Goal: Task Accomplishment & Management: Use online tool/utility

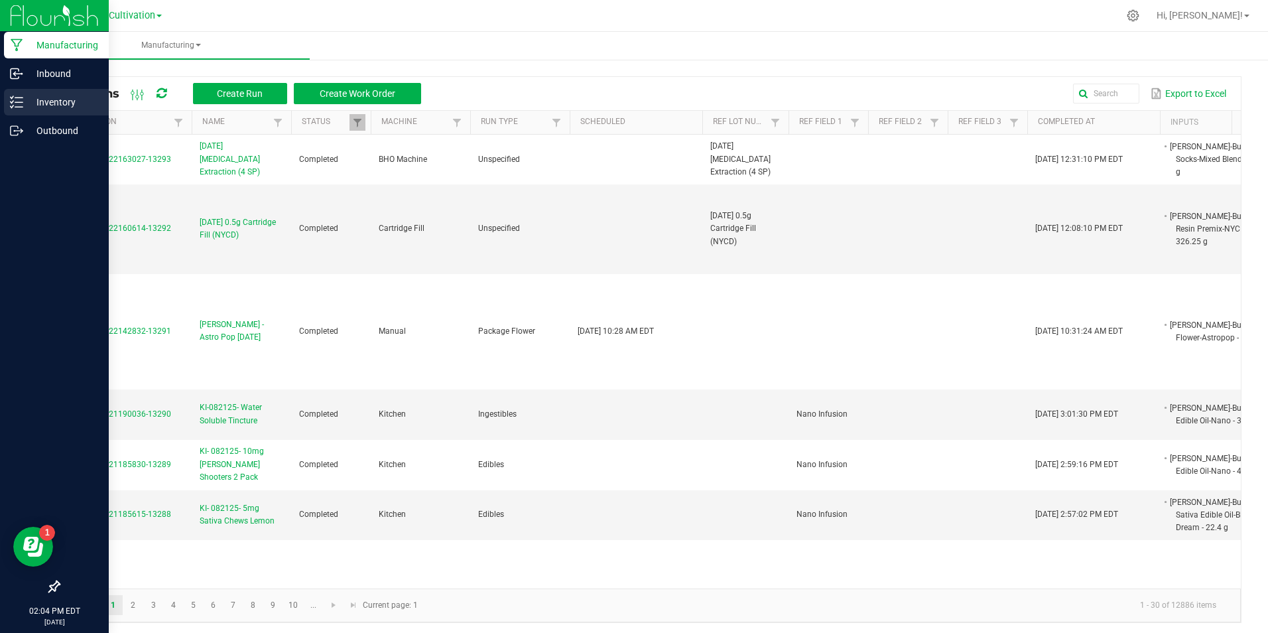
click at [14, 112] on div "Inventory" at bounding box center [56, 102] width 105 height 27
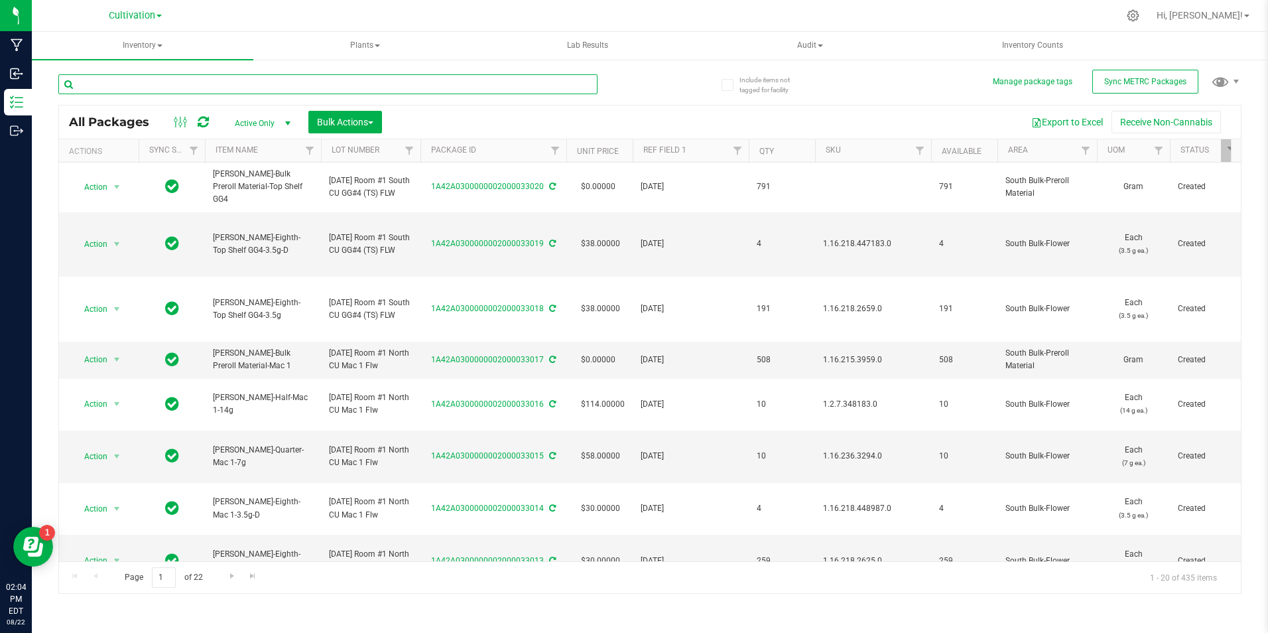
drag, startPoint x: 385, startPoint y: 78, endPoint x: 395, endPoint y: 78, distance: 10.0
click at [387, 78] on input "text" at bounding box center [327, 84] width 539 height 20
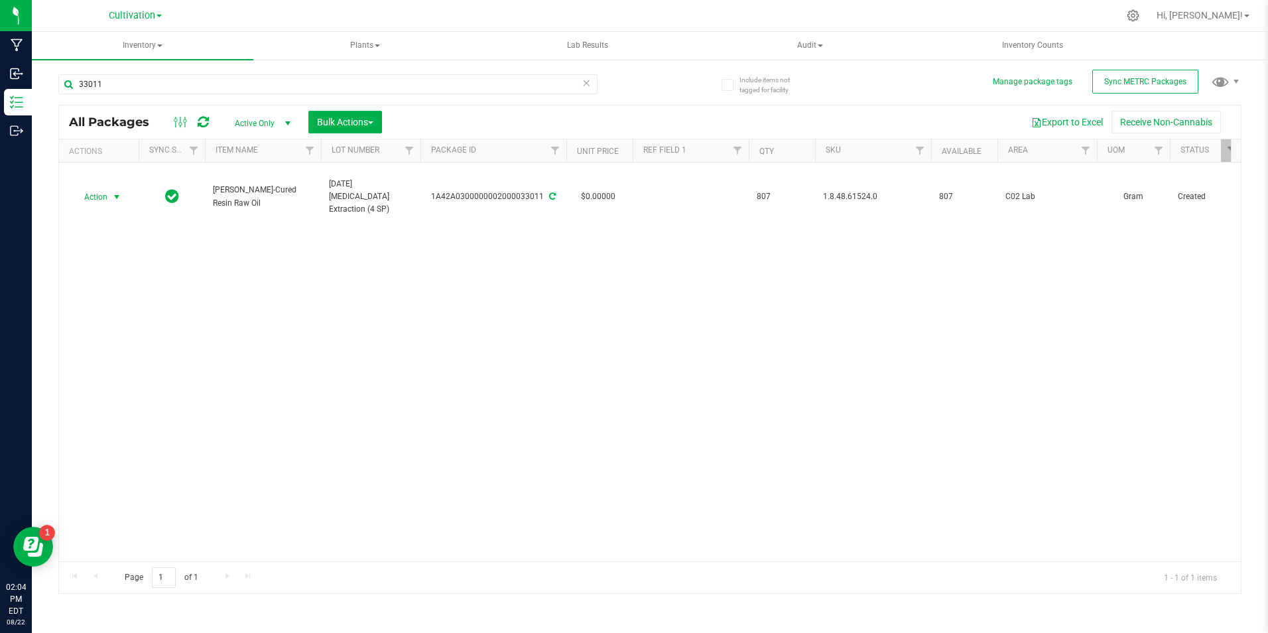
click at [92, 190] on span "Action" at bounding box center [90, 197] width 36 height 19
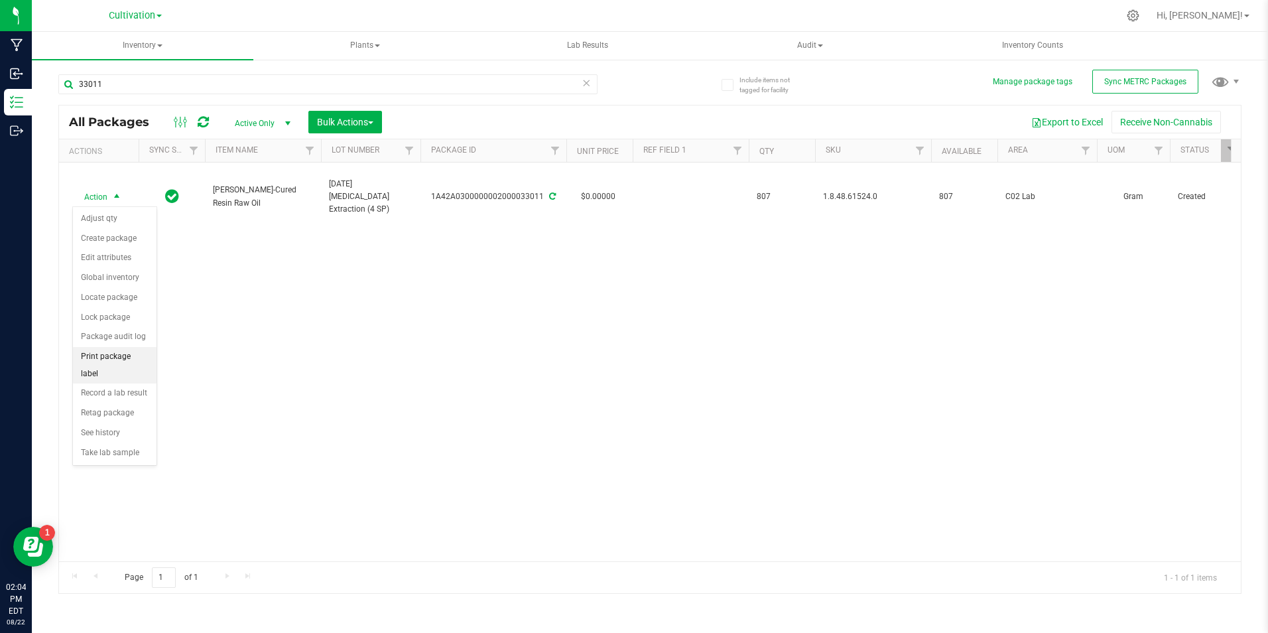
click at [149, 349] on li "Print package label" at bounding box center [115, 365] width 84 height 36
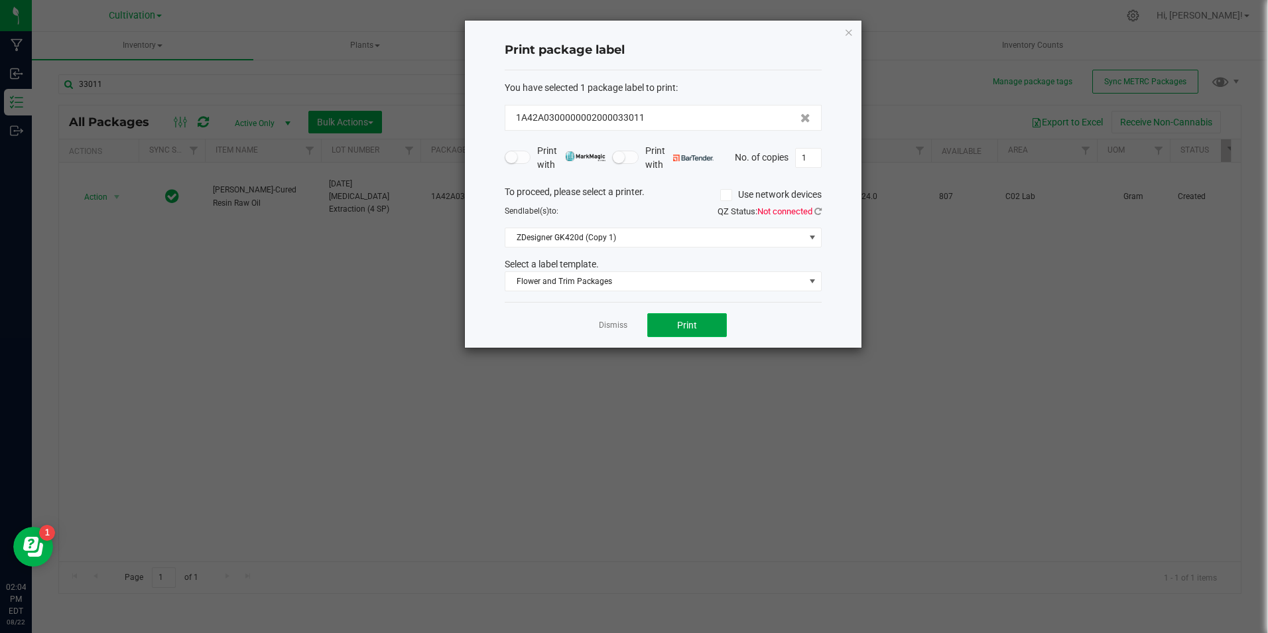
click at [687, 326] on span "Print" at bounding box center [687, 325] width 20 height 11
click at [616, 330] on link "Dismiss" at bounding box center [613, 325] width 29 height 11
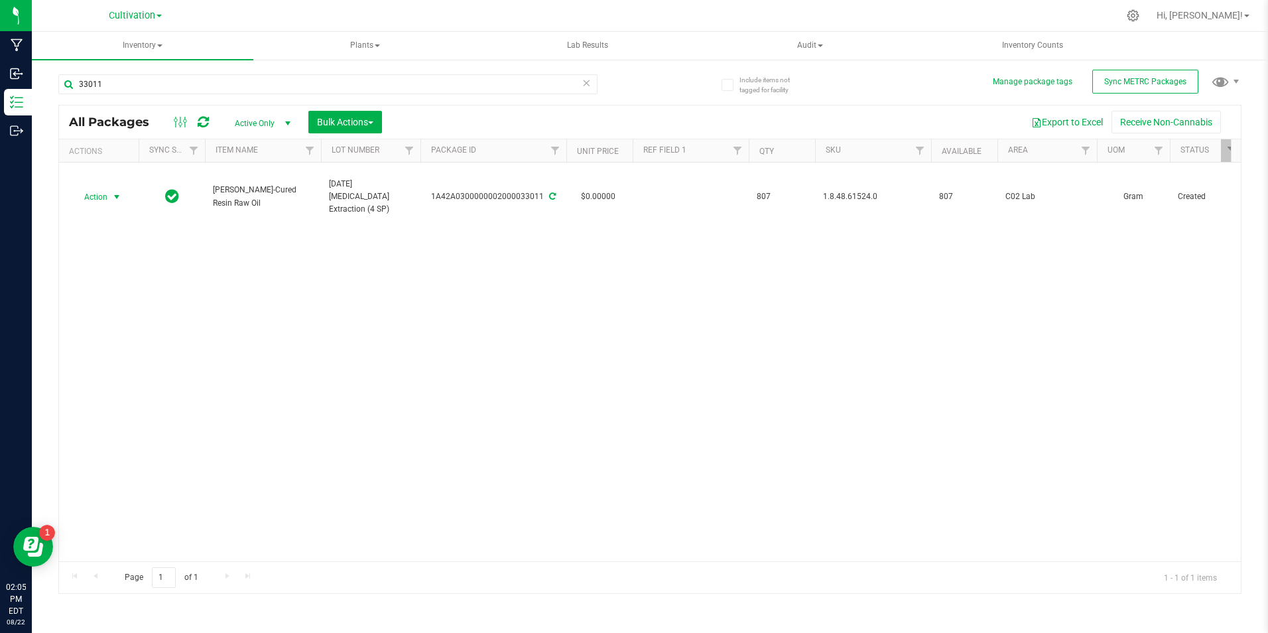
click at [224, 71] on div "33011" at bounding box center [353, 83] width 591 height 42
click at [214, 87] on input "33011" at bounding box center [327, 84] width 539 height 20
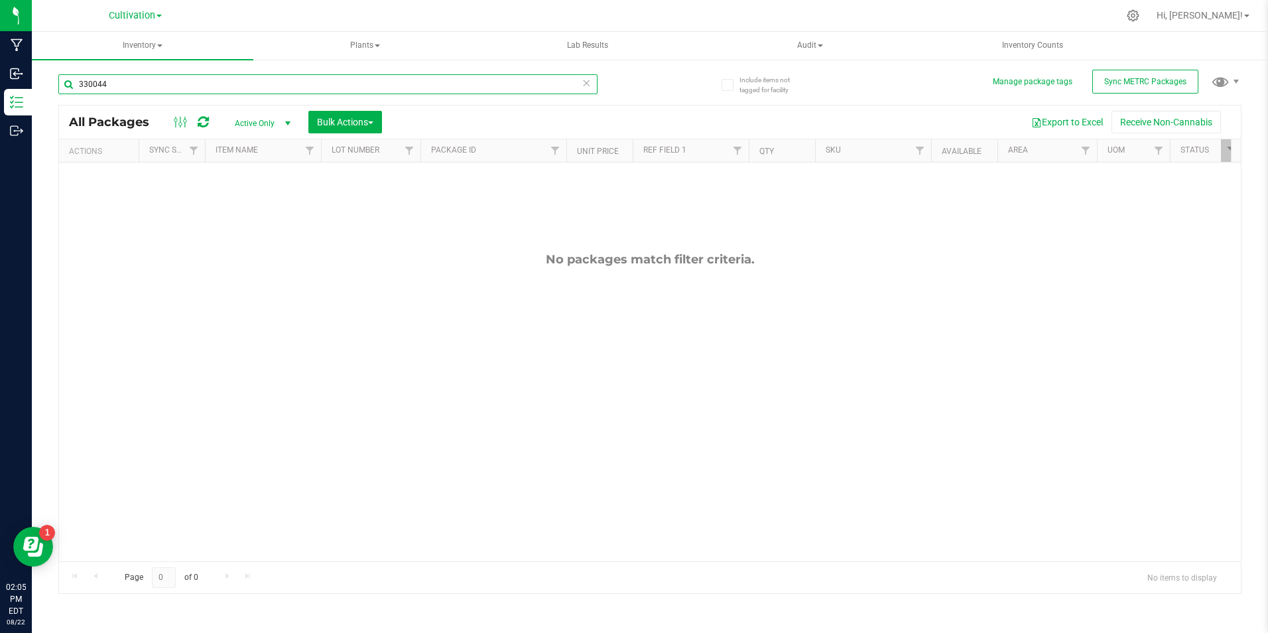
click at [214, 87] on input "330044" at bounding box center [327, 84] width 539 height 20
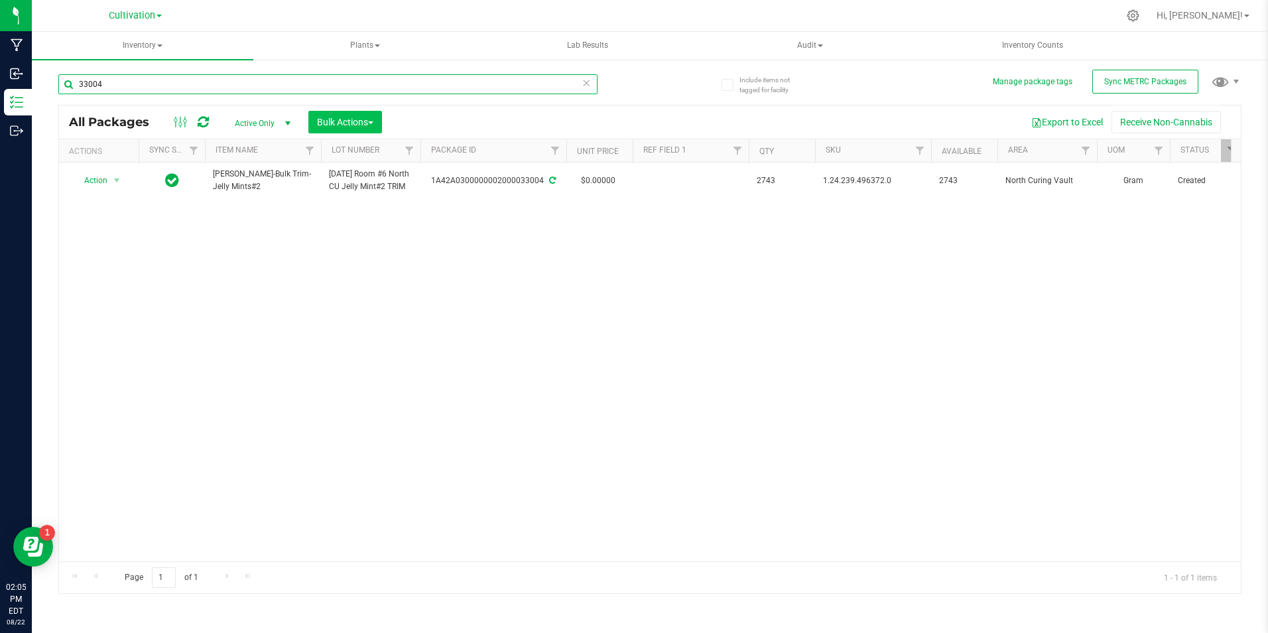
type input "33004"
click at [357, 127] on span "Bulk Actions" at bounding box center [345, 122] width 56 height 11
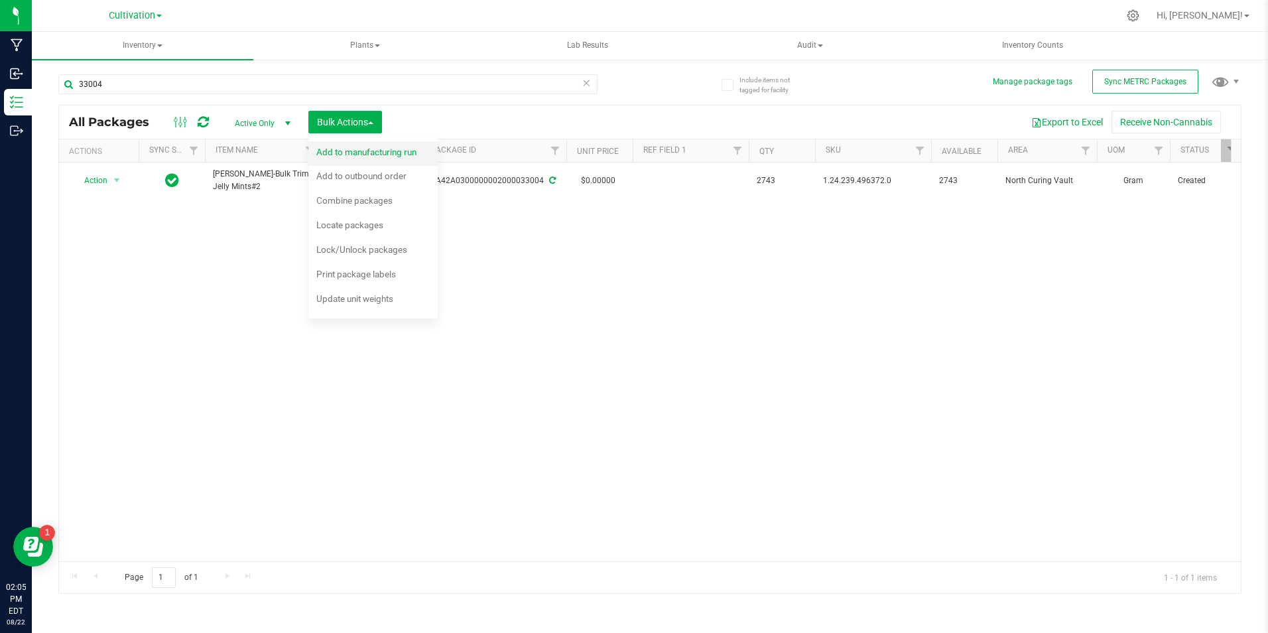
click at [356, 151] on span "Add to manufacturing run" at bounding box center [366, 152] width 100 height 11
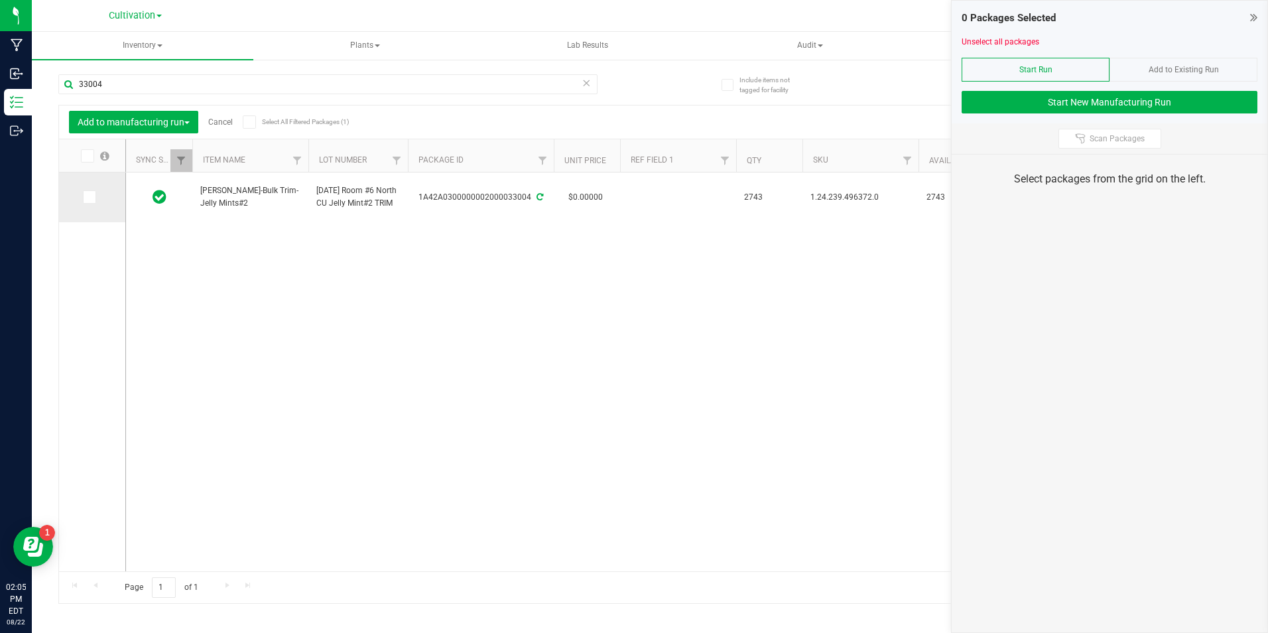
click at [85, 197] on icon at bounding box center [88, 197] width 9 height 0
click at [0, 0] on input "checkbox" at bounding box center [0, 0] width 0 height 0
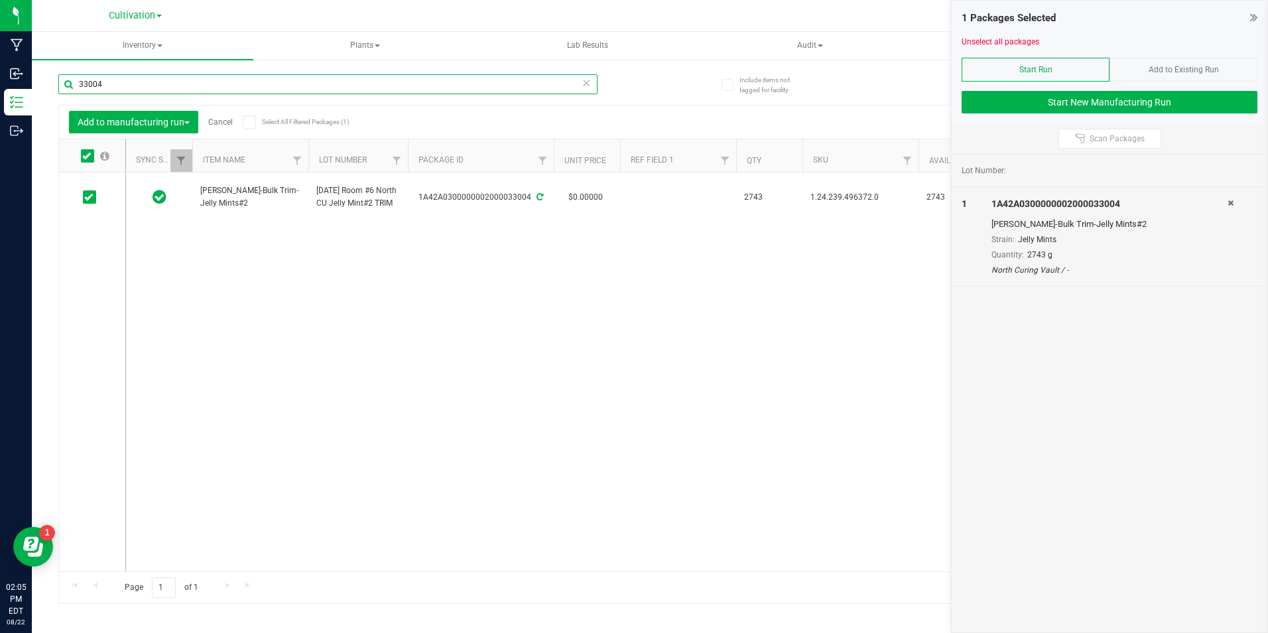
click at [107, 83] on input "33004" at bounding box center [327, 84] width 539 height 20
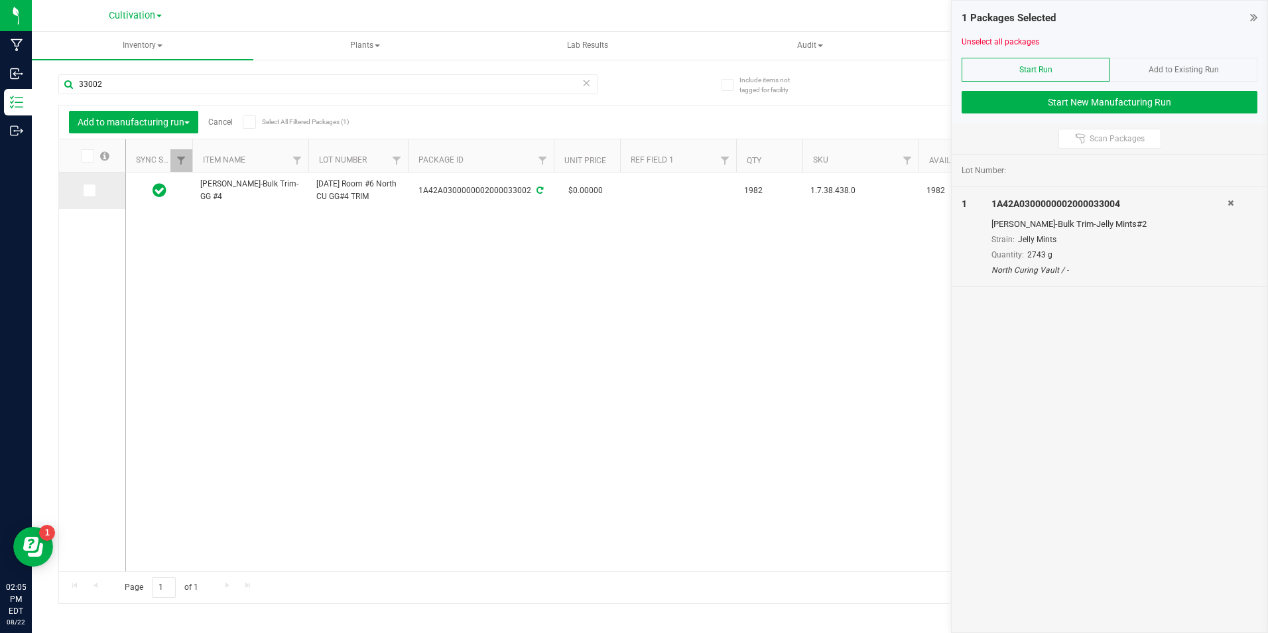
click at [95, 188] on span at bounding box center [89, 190] width 13 height 13
click at [0, 0] on input "checkbox" at bounding box center [0, 0] width 0 height 0
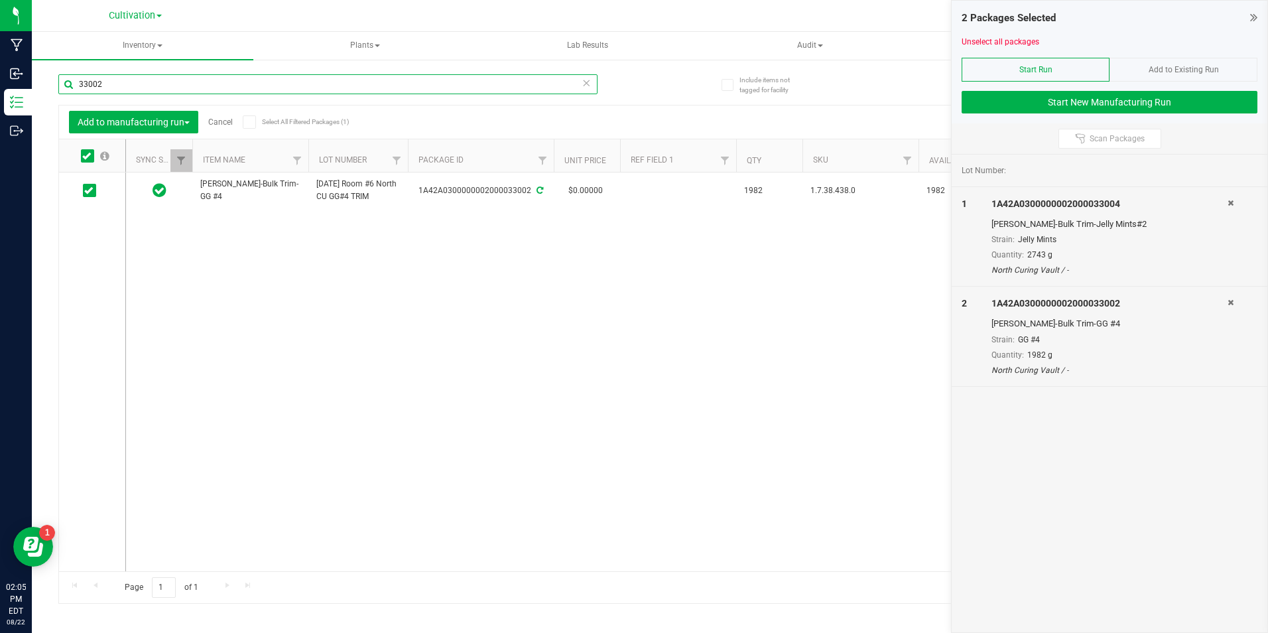
click at [123, 85] on input "33002" at bounding box center [327, 84] width 539 height 20
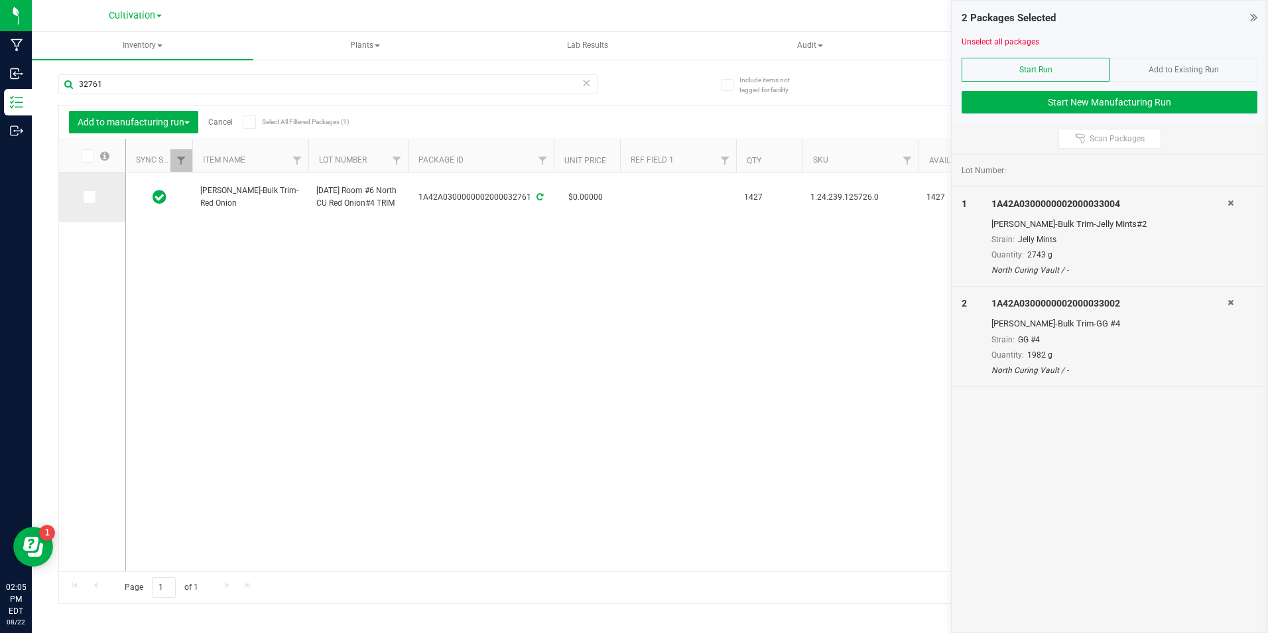
click at [90, 202] on span at bounding box center [89, 196] width 13 height 13
click at [0, 0] on input "checkbox" at bounding box center [0, 0] width 0 height 0
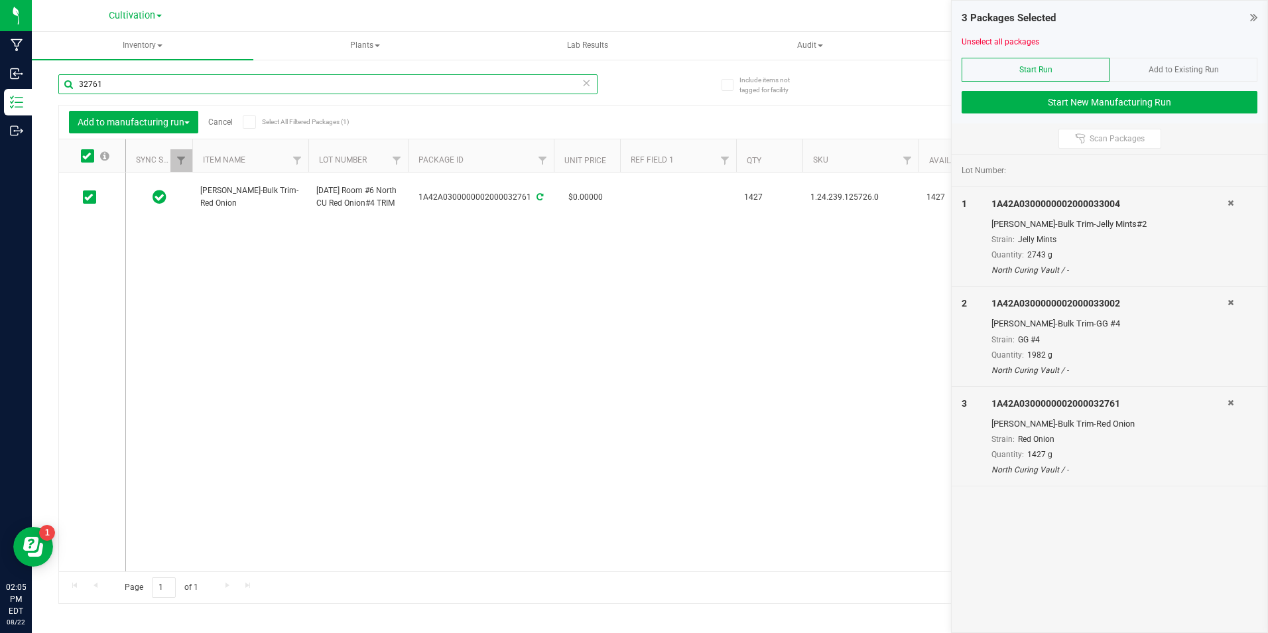
click at [147, 92] on input "32761" at bounding box center [327, 84] width 539 height 20
type input "32789"
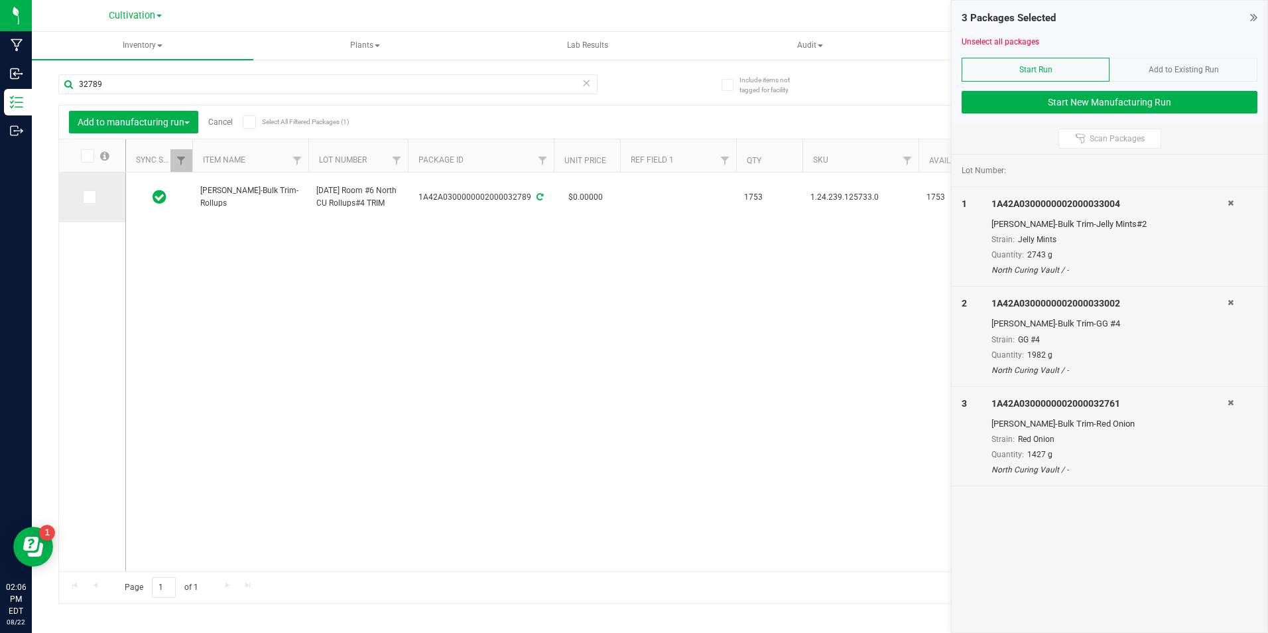
click at [94, 200] on span at bounding box center [89, 196] width 13 height 13
click at [0, 0] on input "checkbox" at bounding box center [0, 0] width 0 height 0
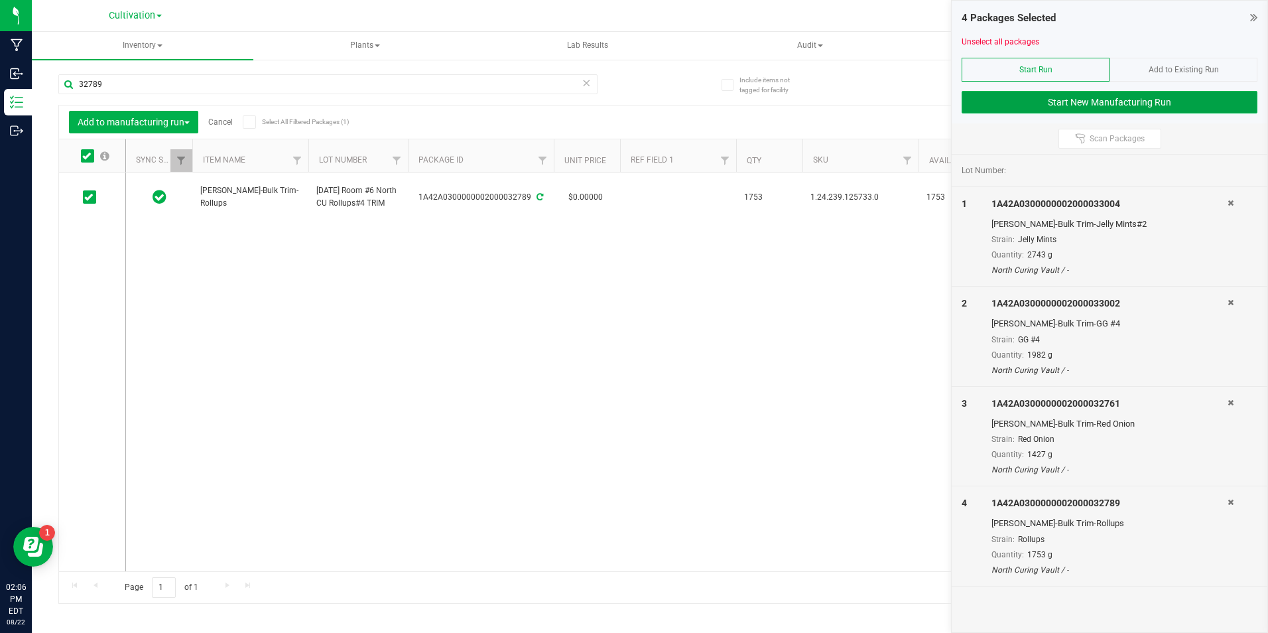
click at [1160, 97] on button "Start New Manufacturing Run" at bounding box center [1109, 102] width 296 height 23
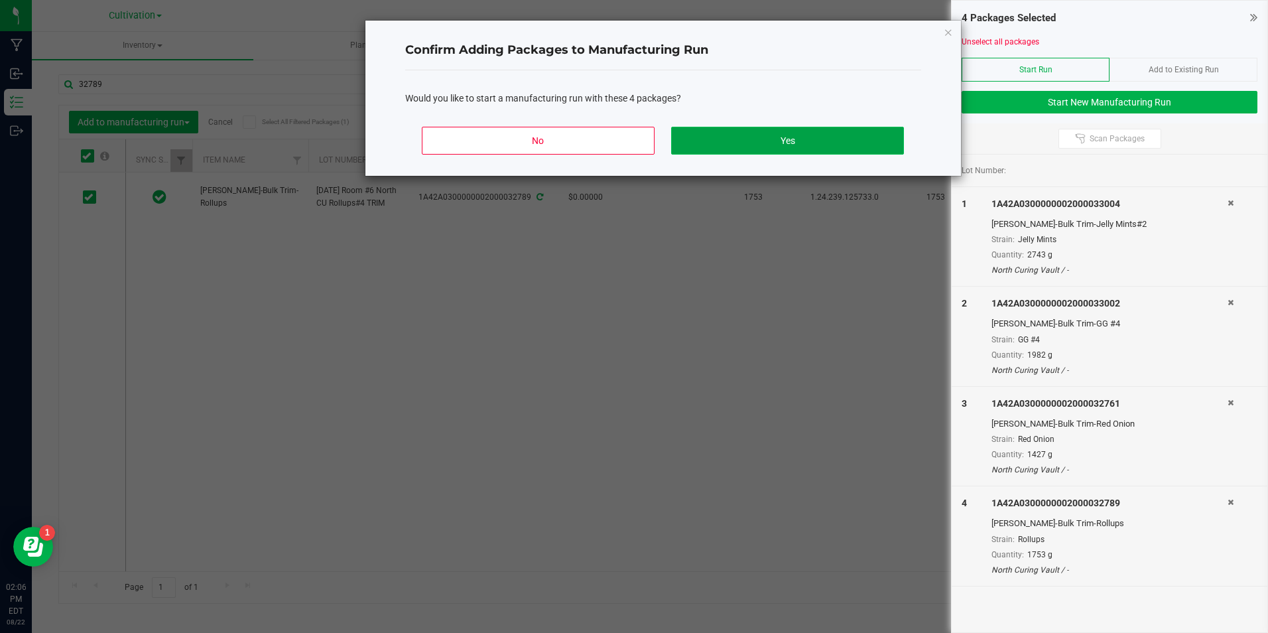
click at [723, 135] on button "Yes" at bounding box center [787, 141] width 232 height 28
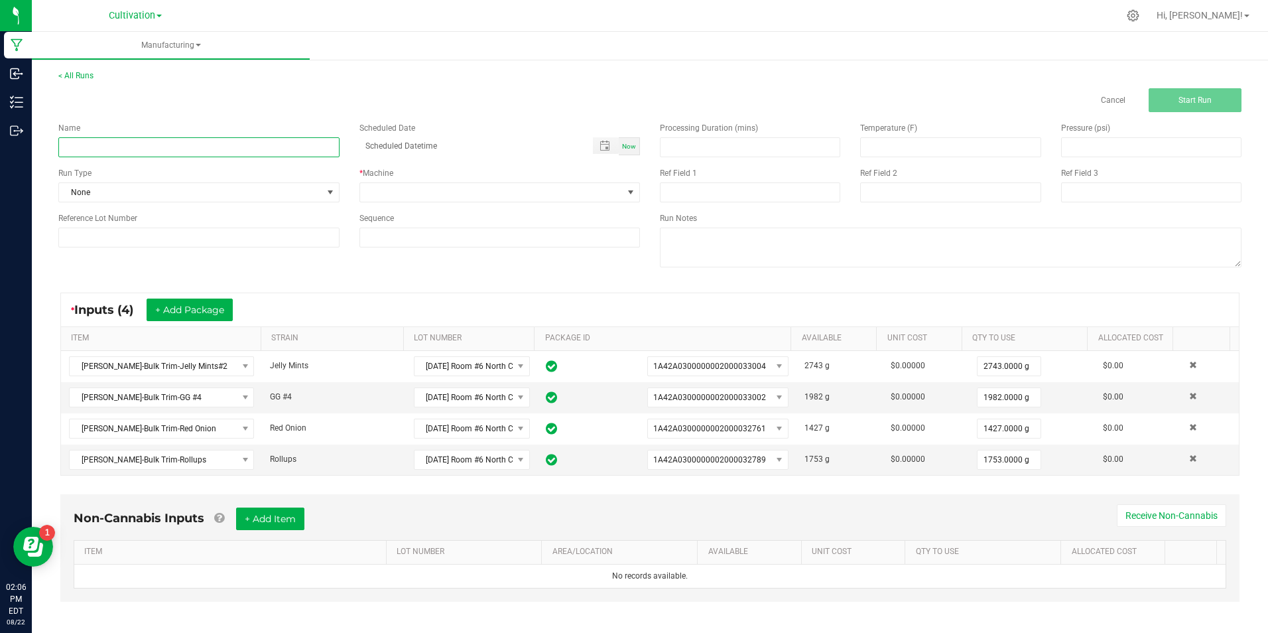
click at [190, 153] on input at bounding box center [198, 147] width 281 height 20
click at [139, 141] on input "[DATE] [MEDICAL_DATA] Extraction Material (3)" at bounding box center [198, 147] width 281 height 20
type input "[DATE] [MEDICAL_DATA] Extraction Material (3)"
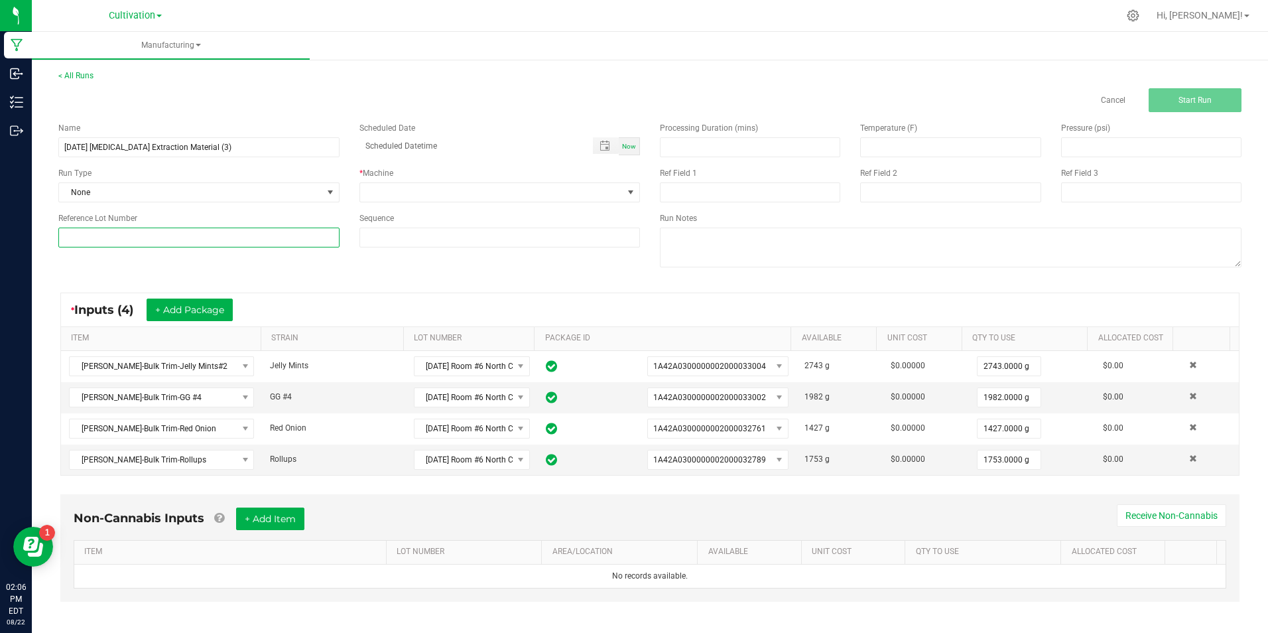
click at [167, 230] on input at bounding box center [198, 237] width 281 height 20
paste input "[DATE] [MEDICAL_DATA] Extraction Material (3)"
type input "[DATE] [MEDICAL_DATA] Extraction Material (3)"
click at [395, 192] on span at bounding box center [491, 192] width 263 height 19
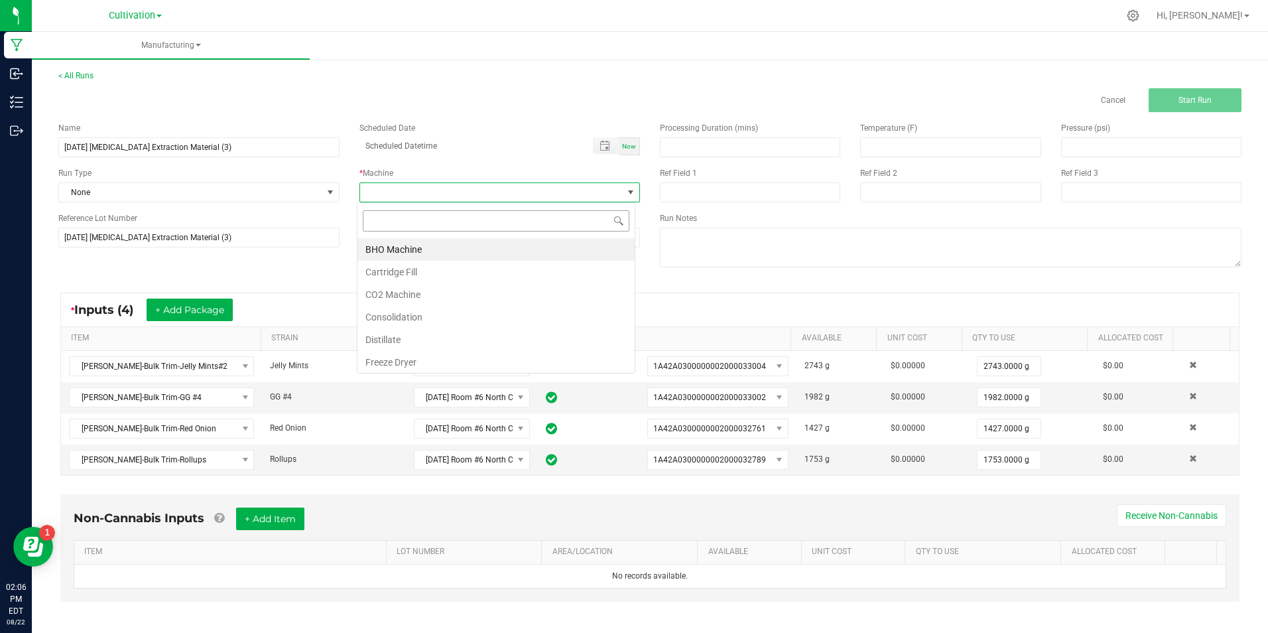
scroll to position [20, 278]
drag, startPoint x: 422, startPoint y: 316, endPoint x: 386, endPoint y: 272, distance: 57.1
click at [420, 315] on li "Consolidation" at bounding box center [495, 317] width 277 height 23
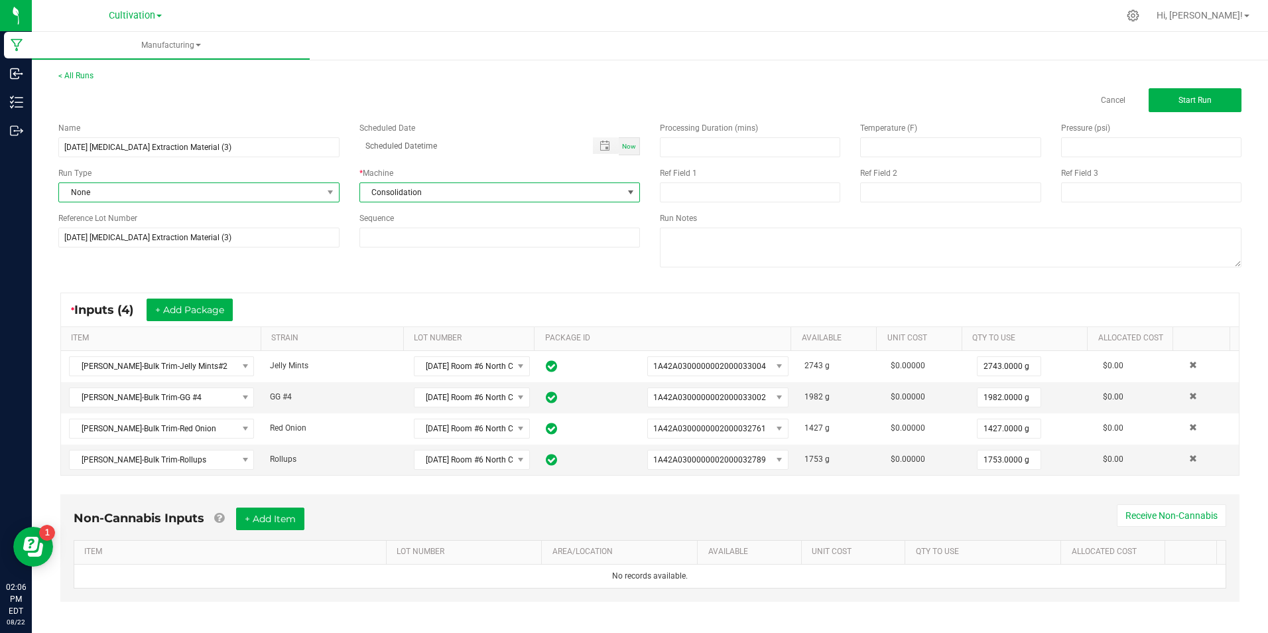
click at [302, 194] on span "None" at bounding box center [190, 192] width 263 height 19
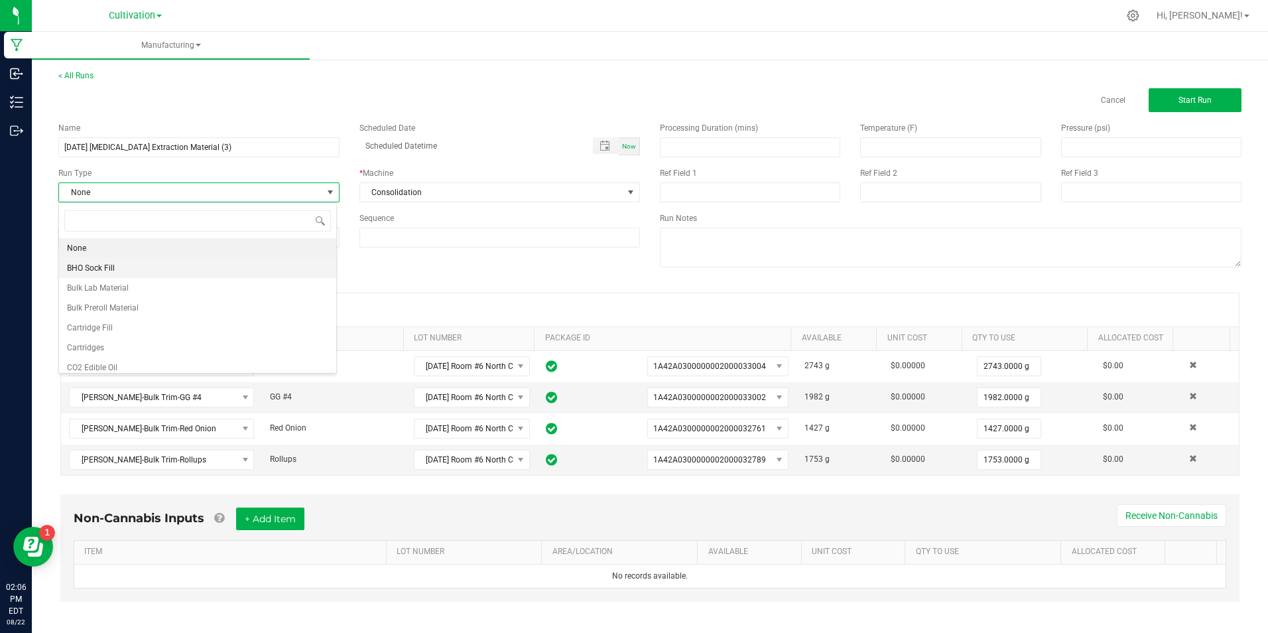
click at [182, 263] on li "BHO Sock Fill" at bounding box center [197, 268] width 277 height 20
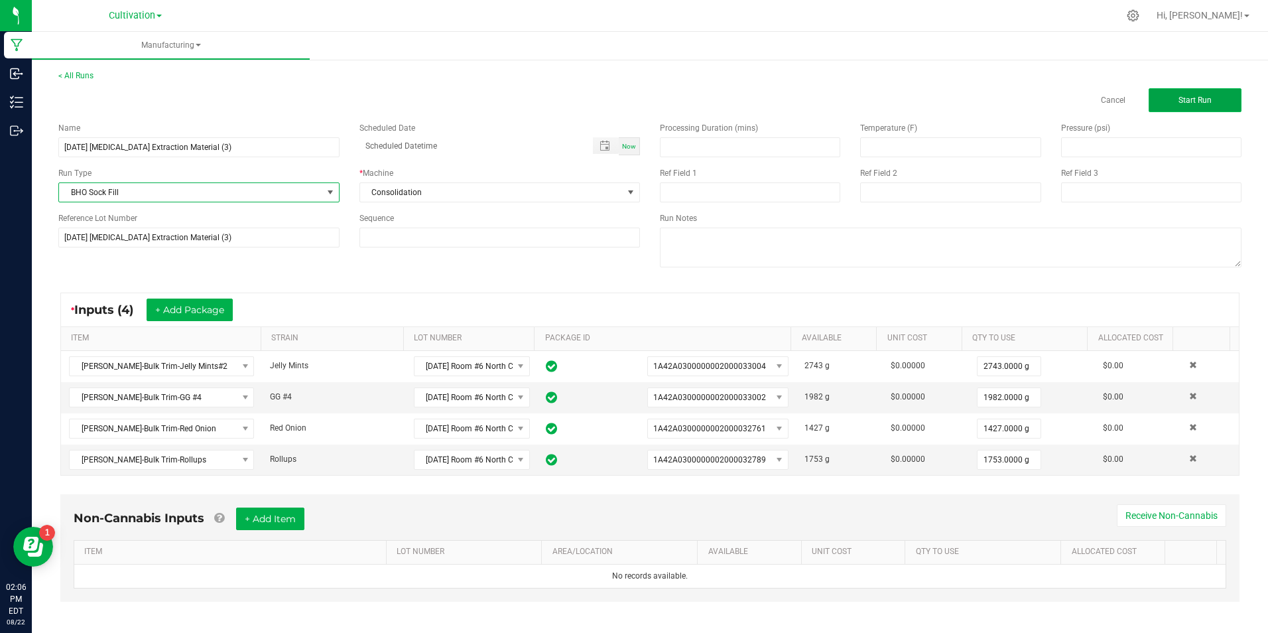
click at [1157, 111] on button "Start Run" at bounding box center [1194, 100] width 93 height 24
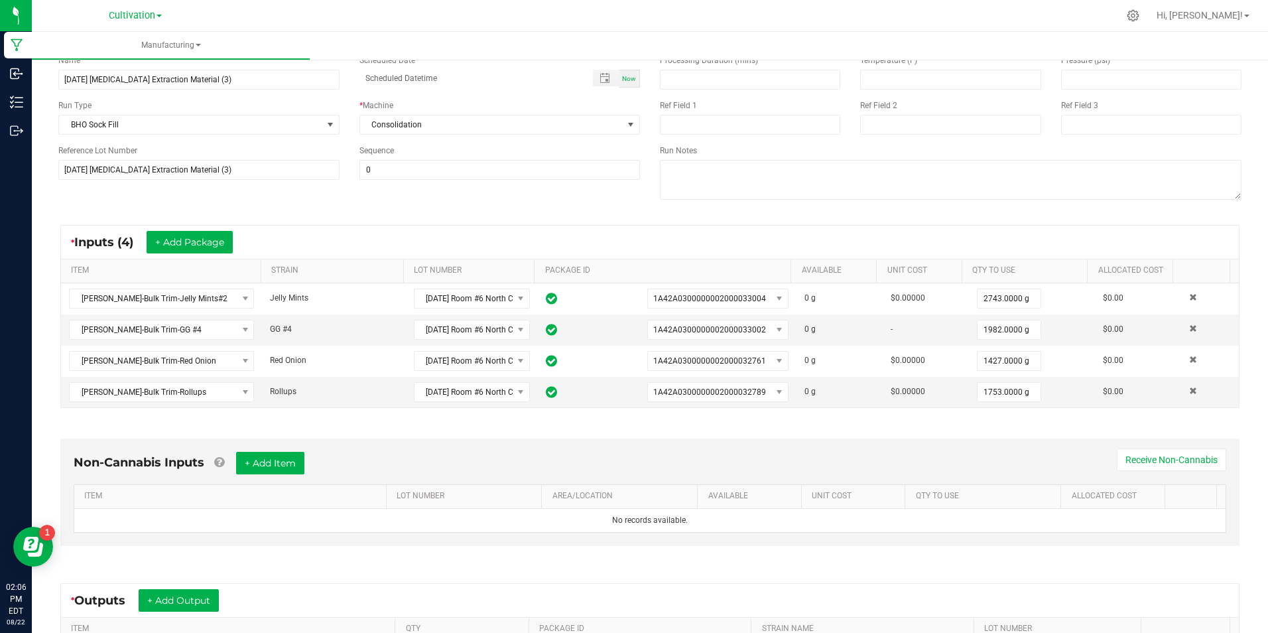
scroll to position [265, 0]
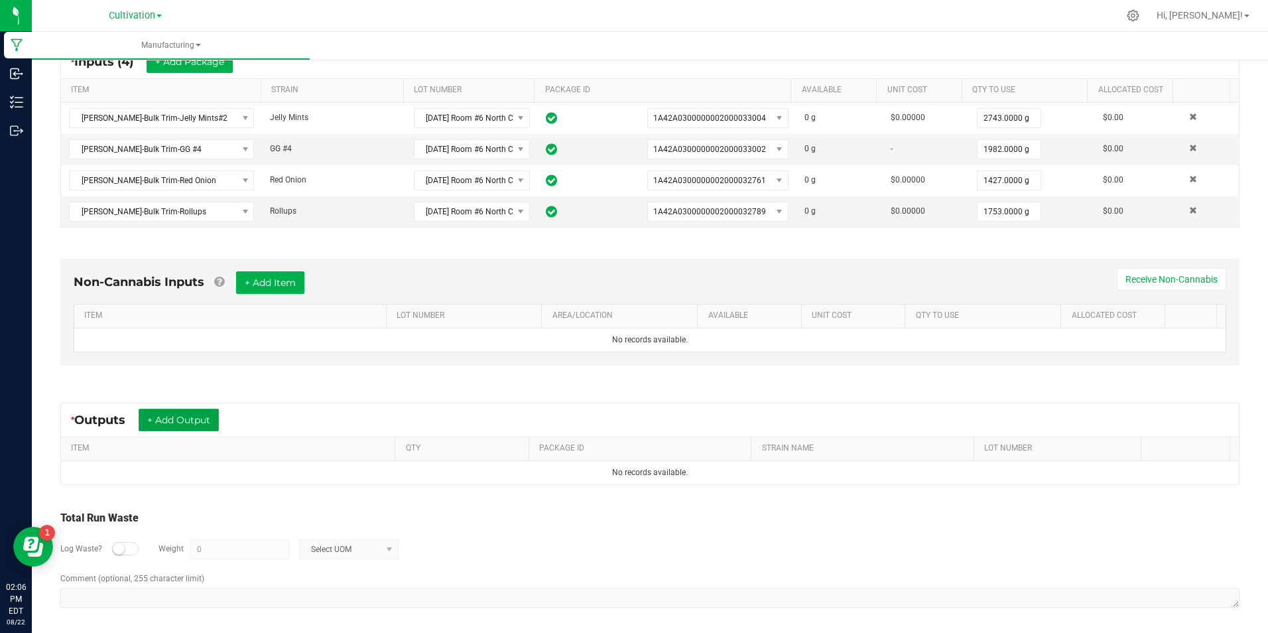
click at [205, 410] on button "+ Add Output" at bounding box center [179, 419] width 80 height 23
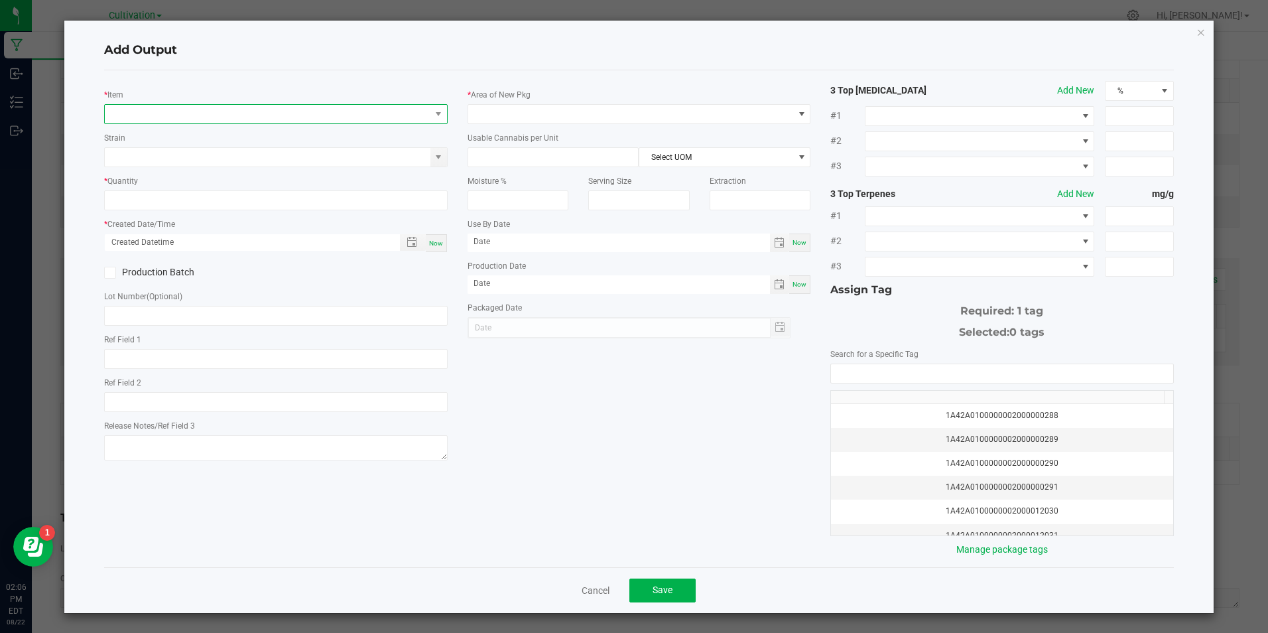
click at [111, 105] on span "NO DATA FOUND" at bounding box center [267, 114] width 325 height 19
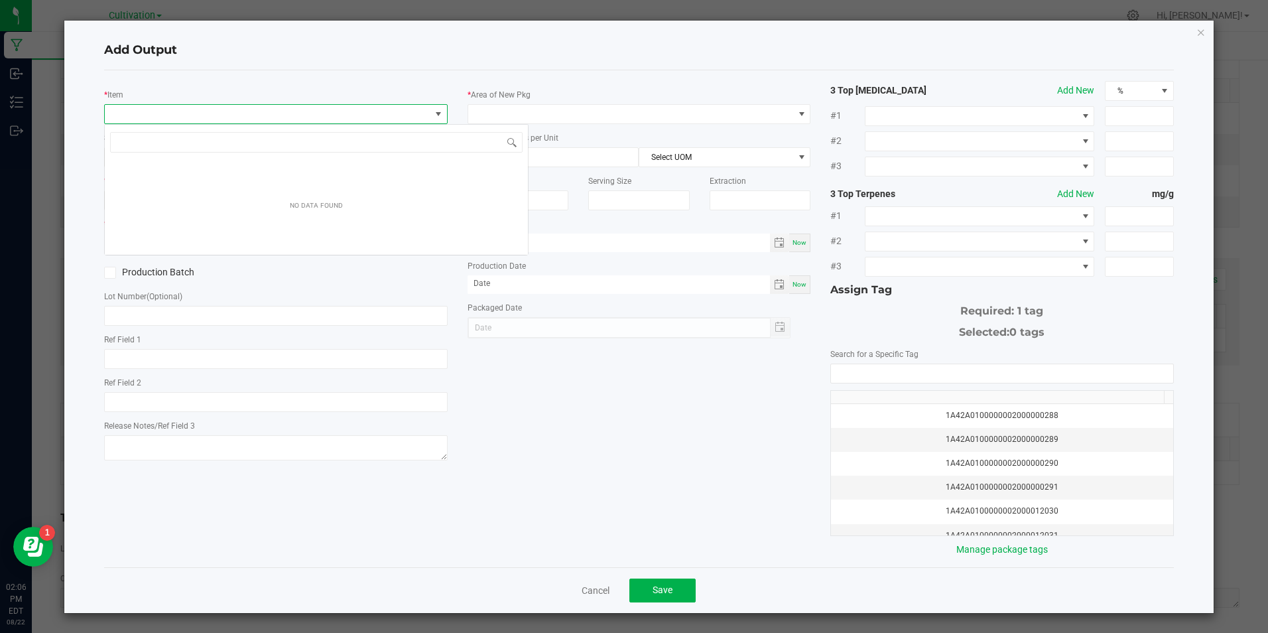
scroll to position [20, 340]
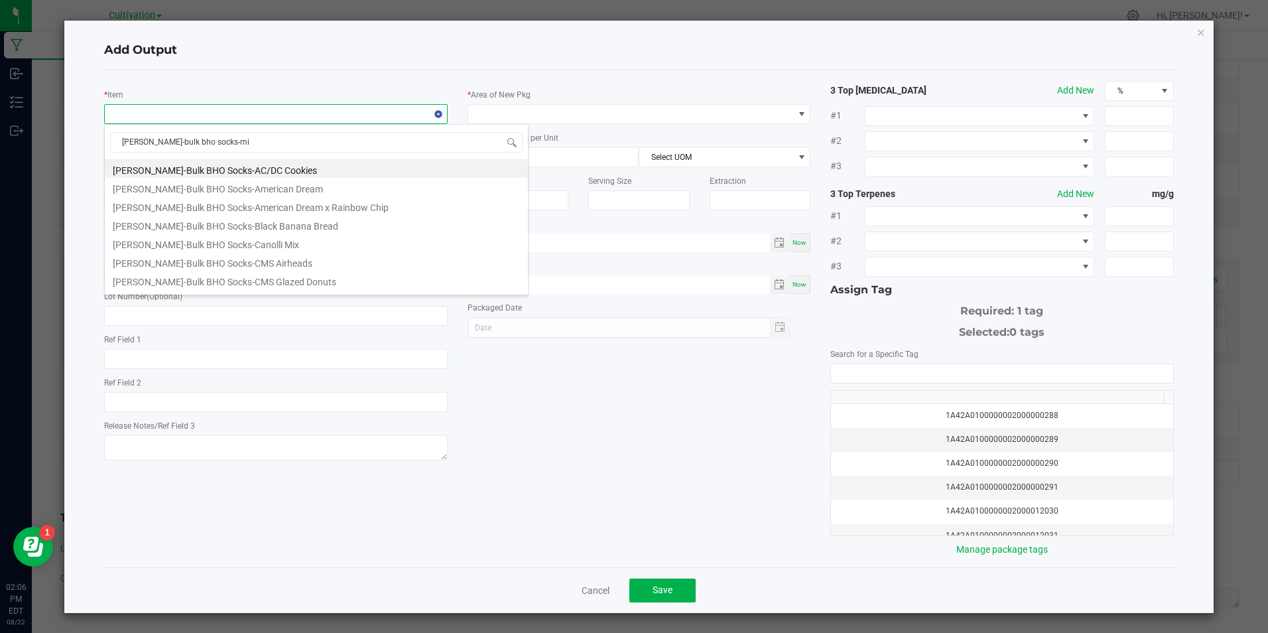
type input "[PERSON_NAME]-bulk bho socks-mix"
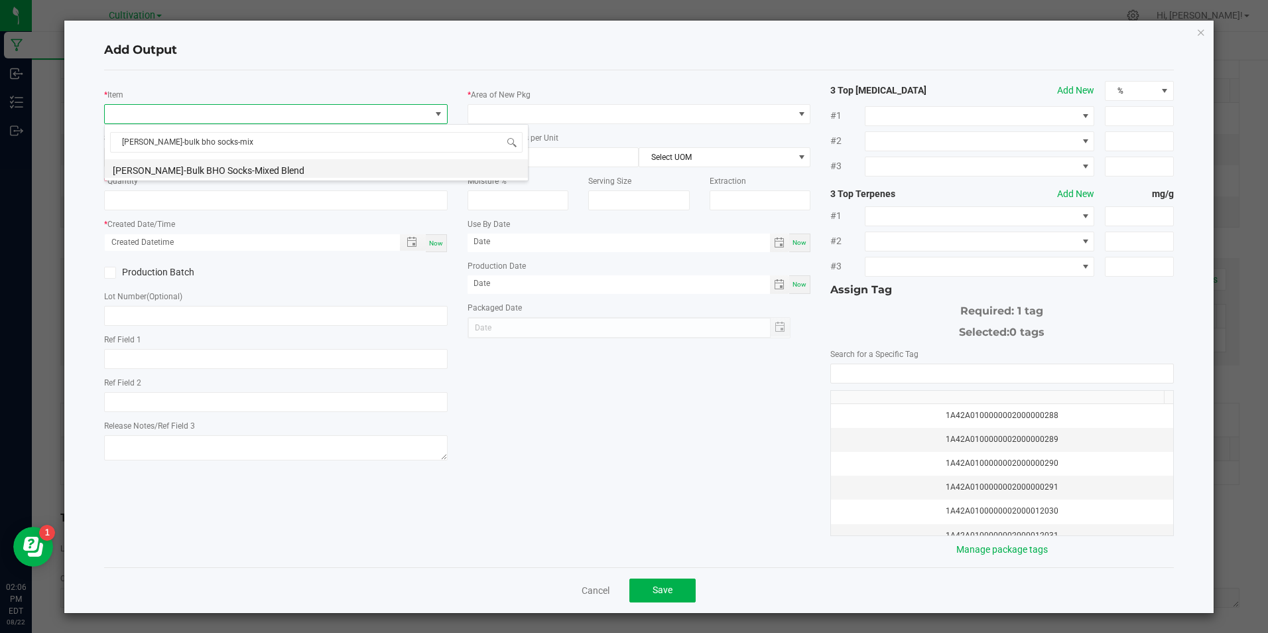
click at [210, 178] on li "[PERSON_NAME]-Bulk BHO Socks-Mixed Blend" at bounding box center [316, 168] width 423 height 19
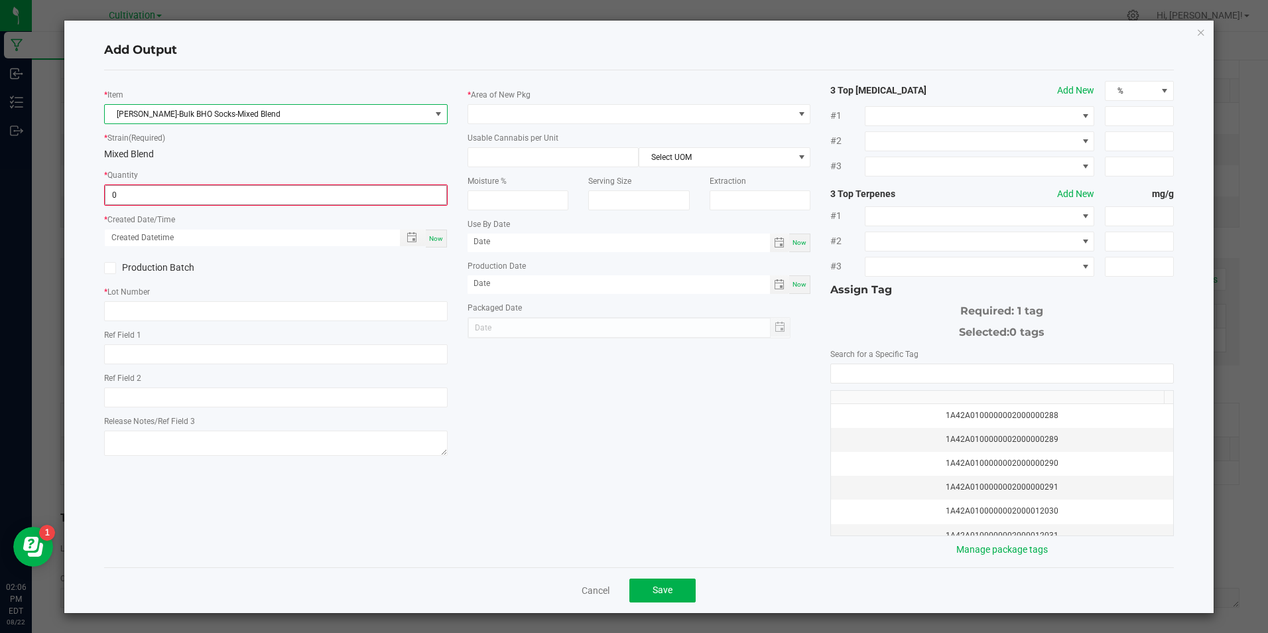
click at [208, 197] on input "0" at bounding box center [275, 195] width 340 height 19
type input "7905.0000 g"
click at [440, 236] on div "Now" at bounding box center [436, 237] width 21 height 18
type input "[DATE] 2:07 PM"
type input "[DATE]"
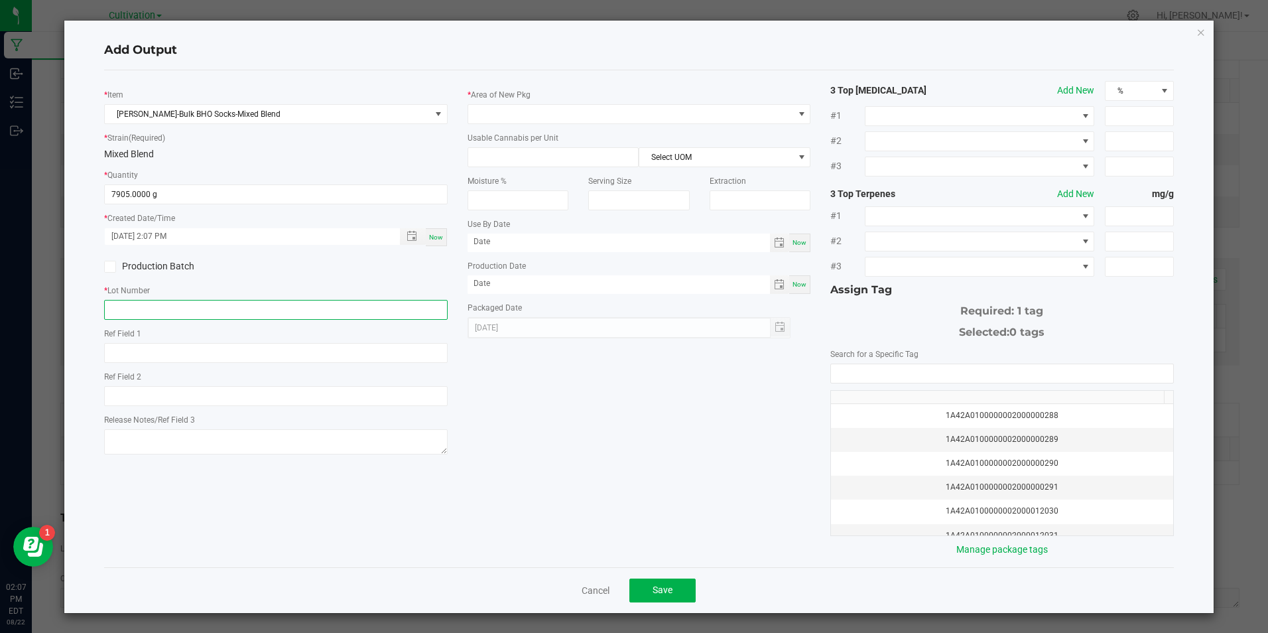
click at [126, 310] on input "text" at bounding box center [275, 310] width 343 height 20
paste input "[DATE] [MEDICAL_DATA] Extraction Material (3)"
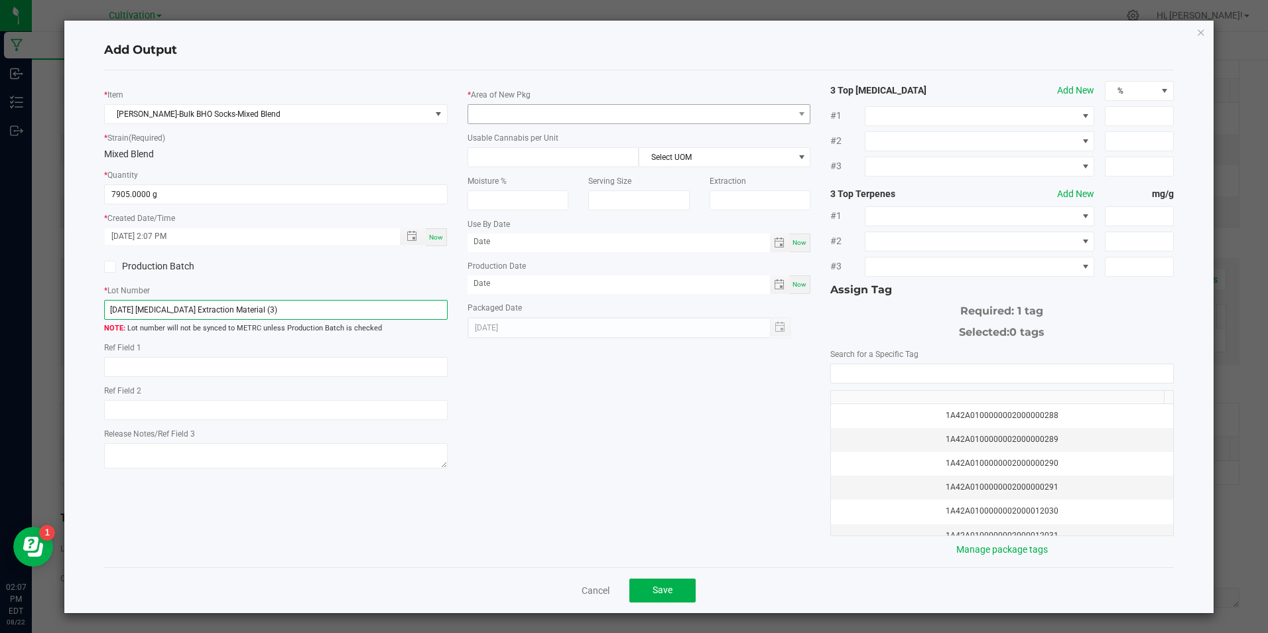
type input "[DATE] [MEDICAL_DATA] Extraction Material (3)"
click at [469, 121] on span at bounding box center [630, 114] width 325 height 19
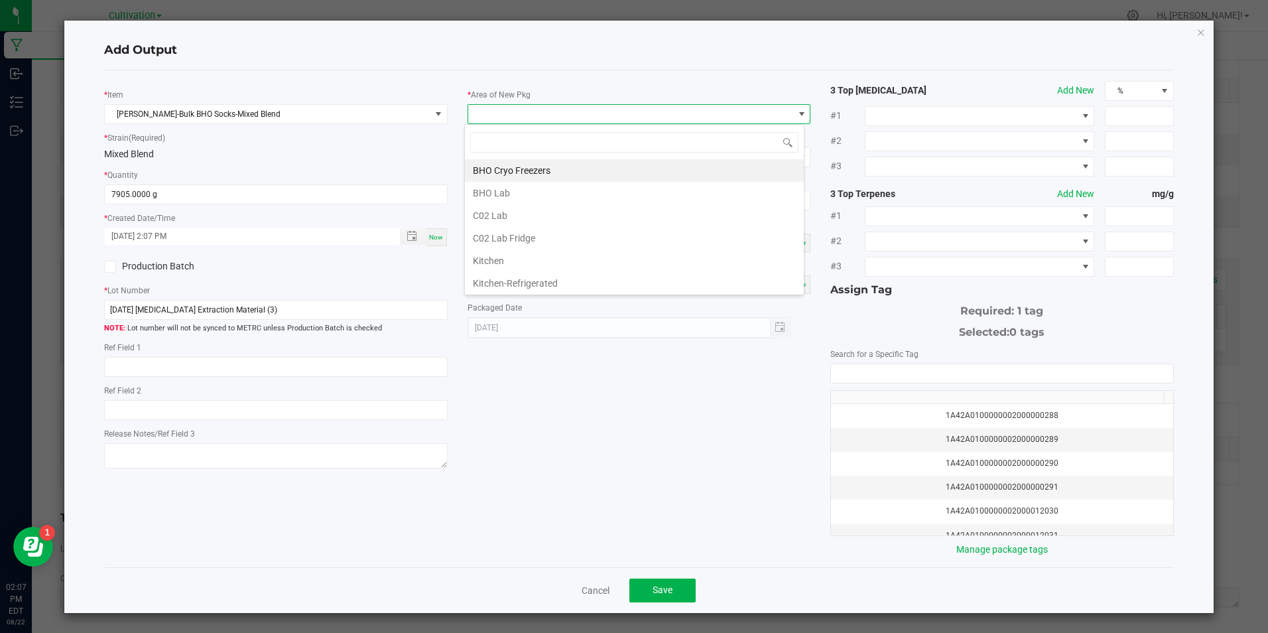
click at [554, 213] on li "C02 Lab" at bounding box center [634, 215] width 339 height 23
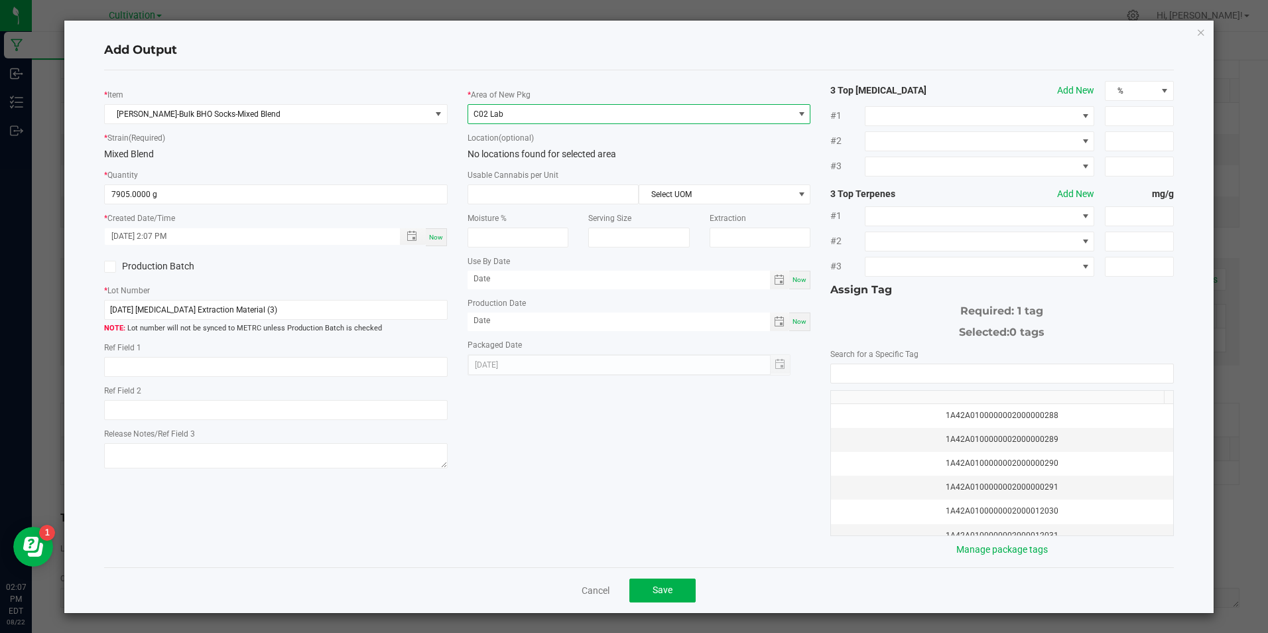
click at [566, 121] on span "C02 Lab" at bounding box center [630, 114] width 325 height 19
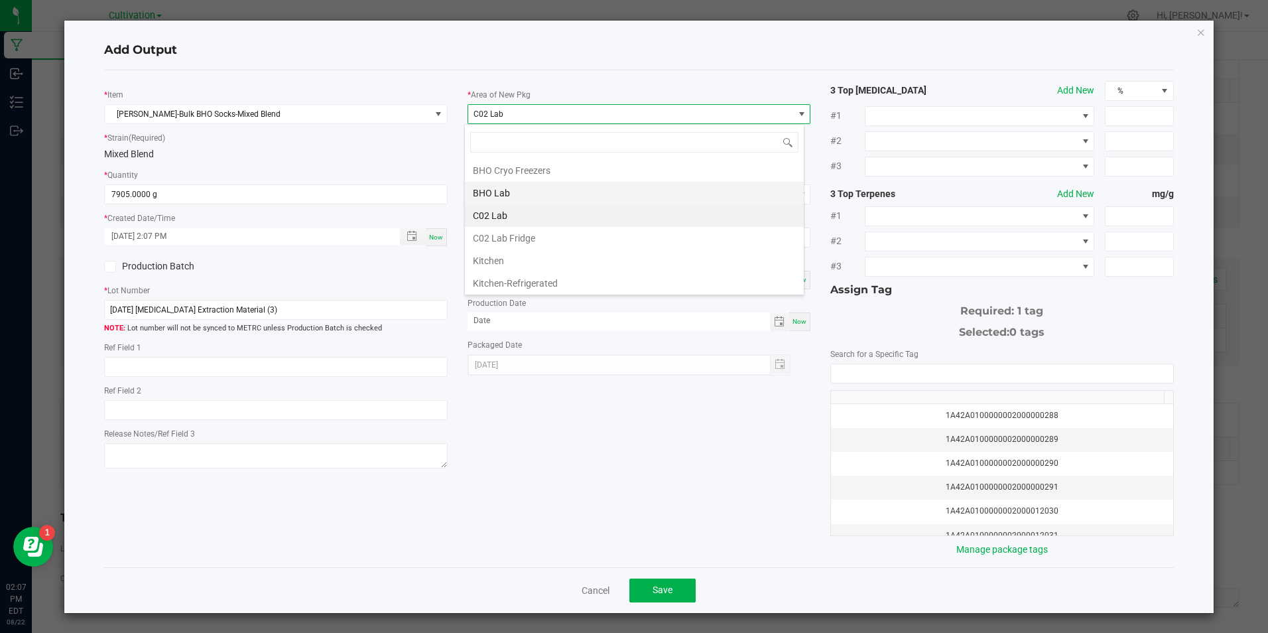
click at [511, 194] on li "BHO Lab" at bounding box center [634, 193] width 339 height 23
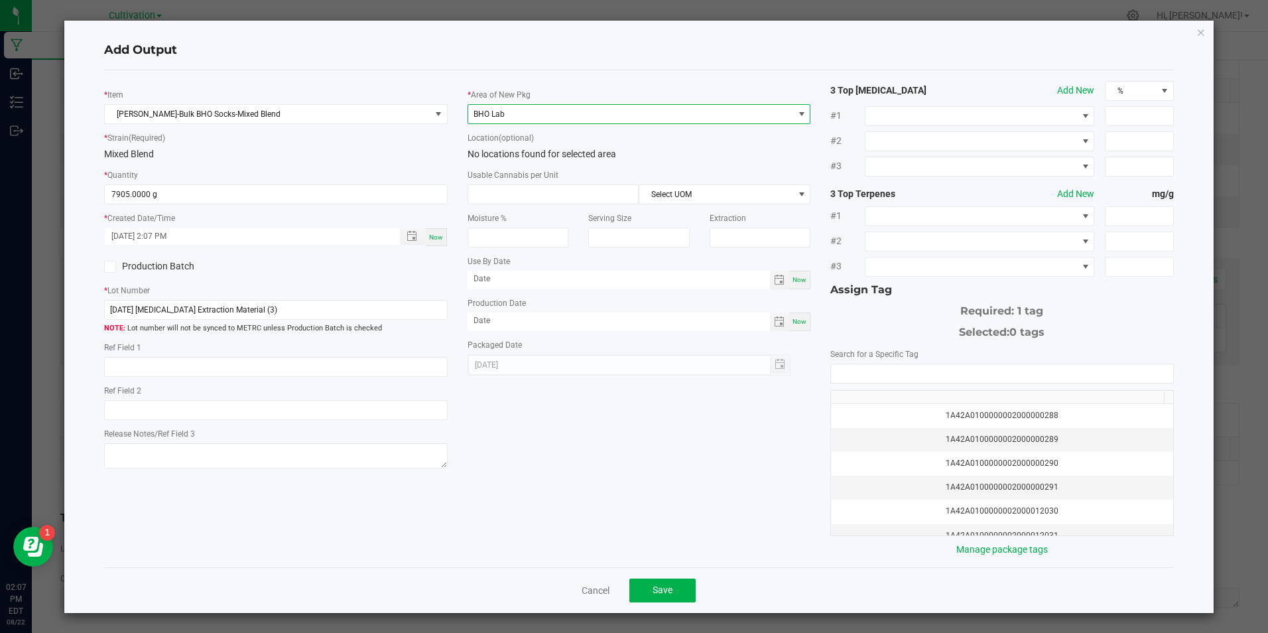
click at [520, 209] on div "Moisture %" at bounding box center [518, 225] width 121 height 43
click at [521, 195] on input at bounding box center [553, 194] width 170 height 19
type input "1"
click at [749, 189] on span "Select UOM" at bounding box center [716, 194] width 154 height 19
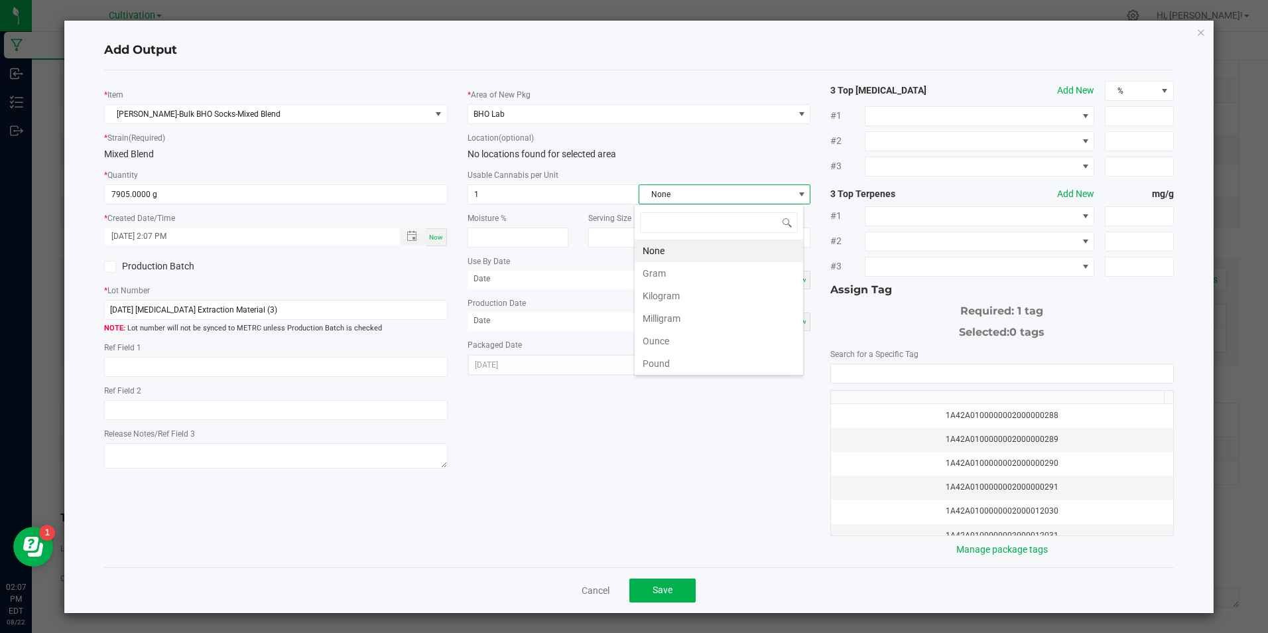
scroll to position [20, 170]
drag, startPoint x: 664, startPoint y: 269, endPoint x: 688, endPoint y: 276, distance: 25.6
click at [664, 269] on li "Gram" at bounding box center [719, 273] width 168 height 23
click at [800, 318] on span "Now" at bounding box center [799, 321] width 14 height 7
type input "[DATE]"
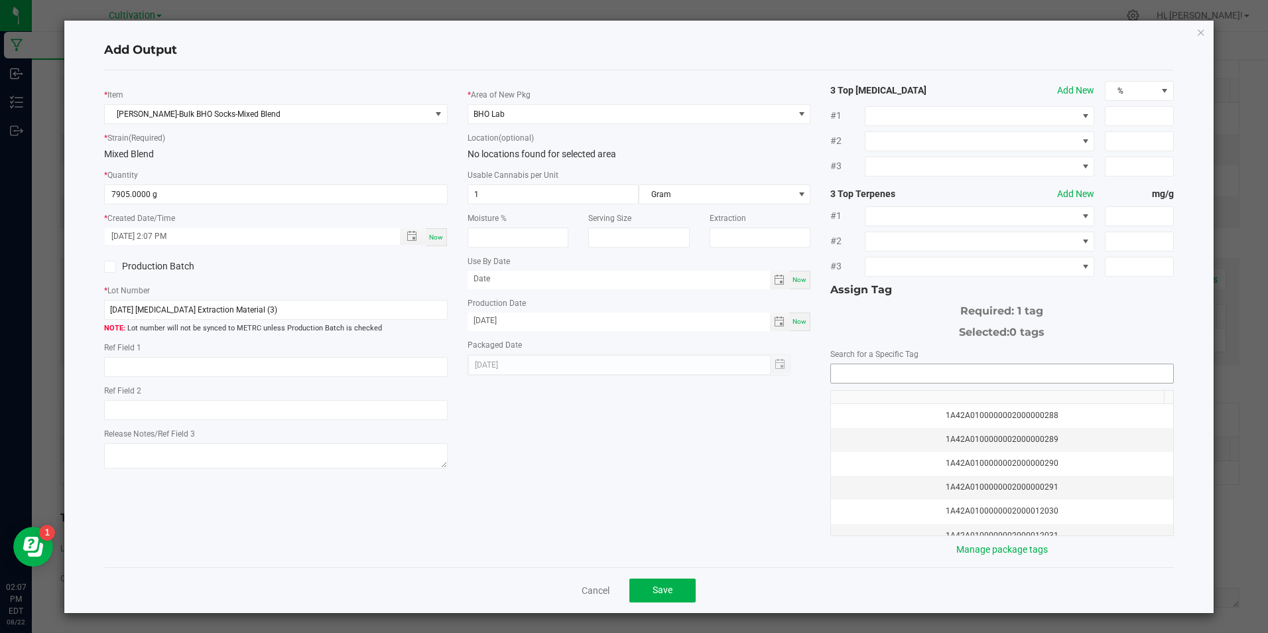
click at [894, 378] on input "NO DATA FOUND" at bounding box center [1001, 373] width 341 height 19
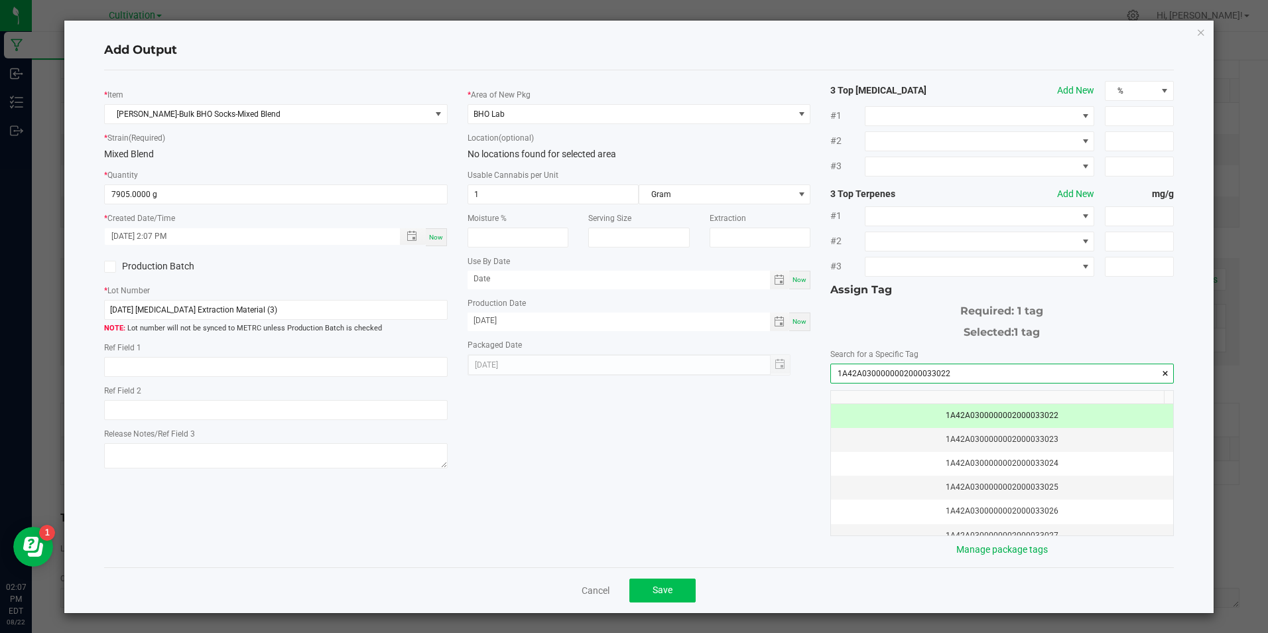
type input "1A42A0300000002000033022"
click at [652, 585] on span "Save" at bounding box center [662, 589] width 20 height 11
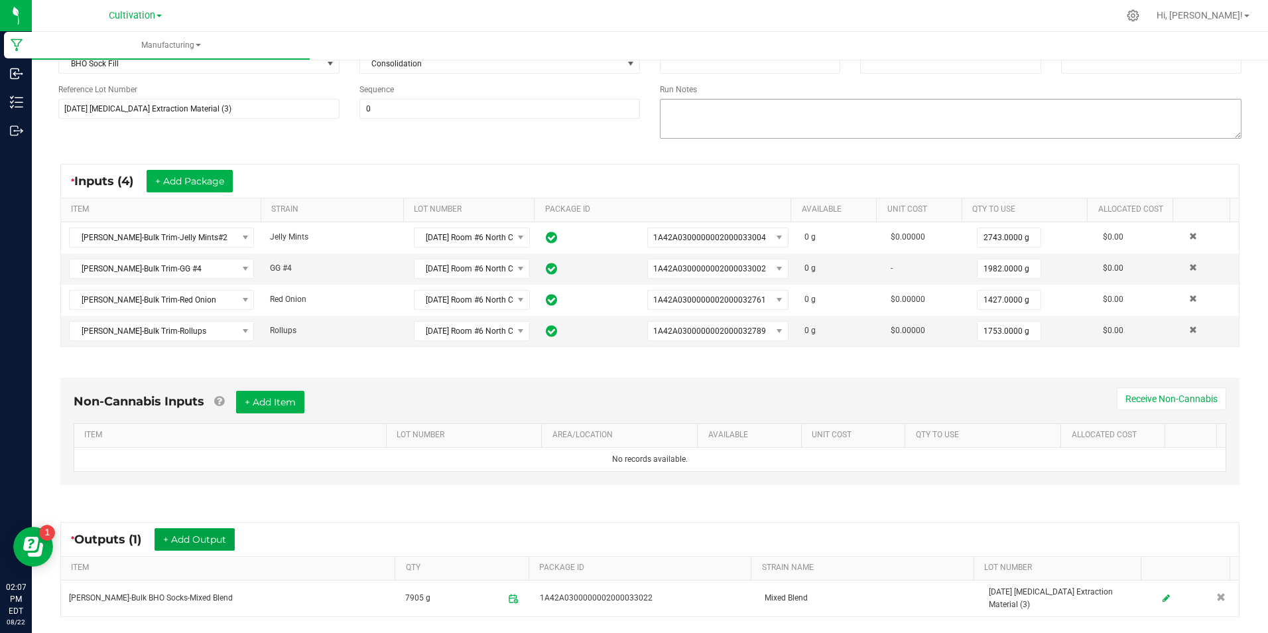
scroll to position [0, 0]
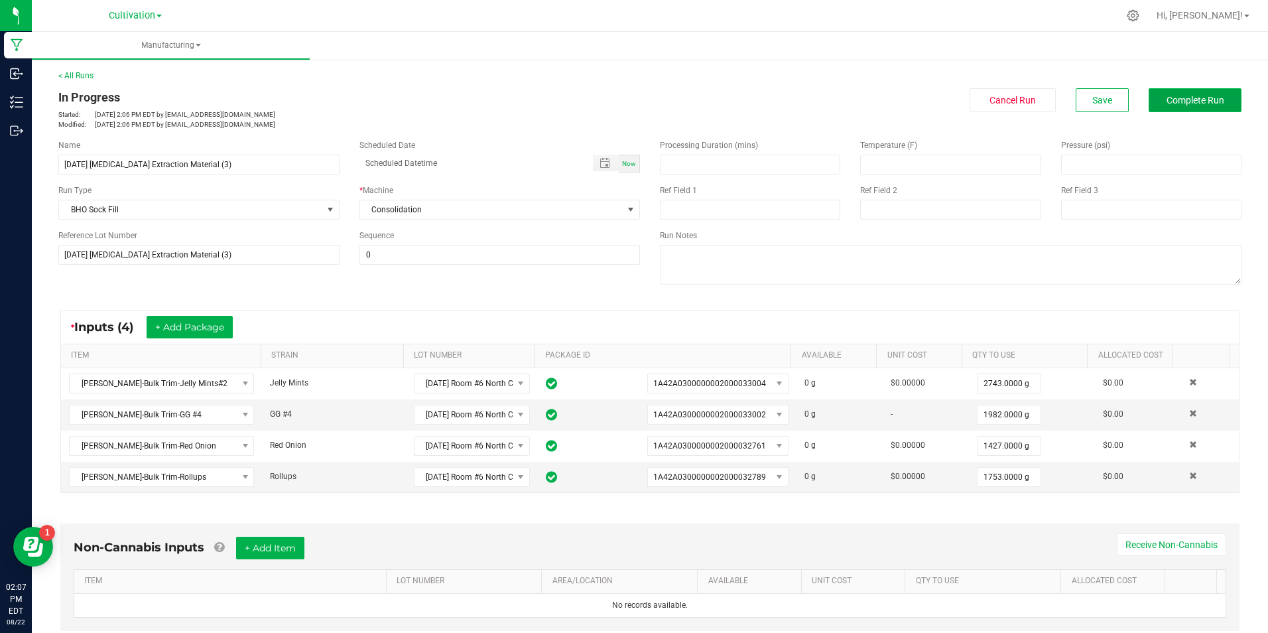
click at [1168, 104] on span "Complete Run" at bounding box center [1195, 100] width 58 height 11
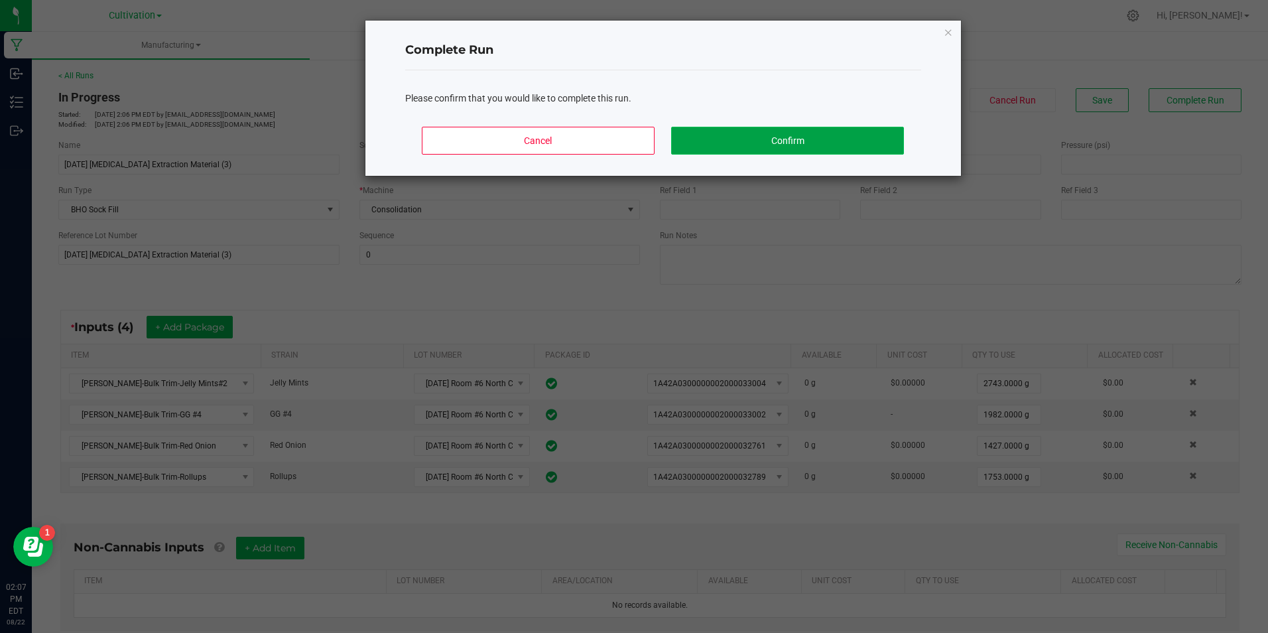
click at [812, 135] on button "Confirm" at bounding box center [787, 141] width 232 height 28
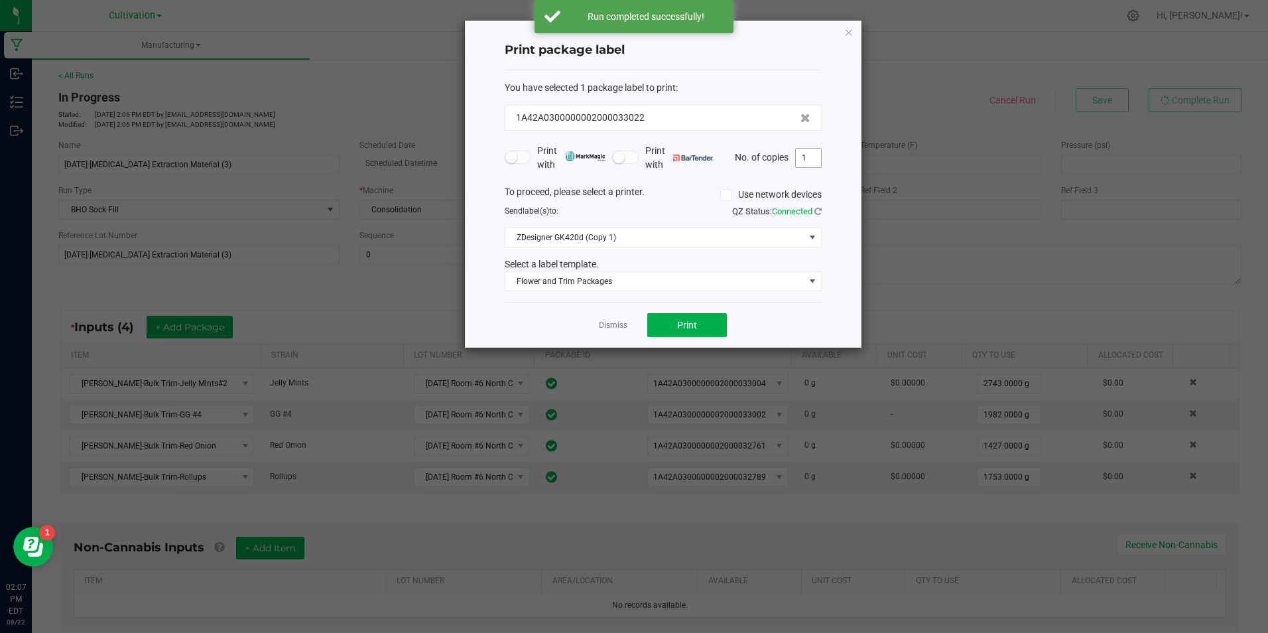
click at [806, 161] on input "1" at bounding box center [808, 158] width 25 height 19
type input "3"
click at [680, 320] on span "Print" at bounding box center [687, 325] width 20 height 11
click at [623, 324] on link "Dismiss" at bounding box center [613, 325] width 29 height 11
